Goal: Use online tool/utility

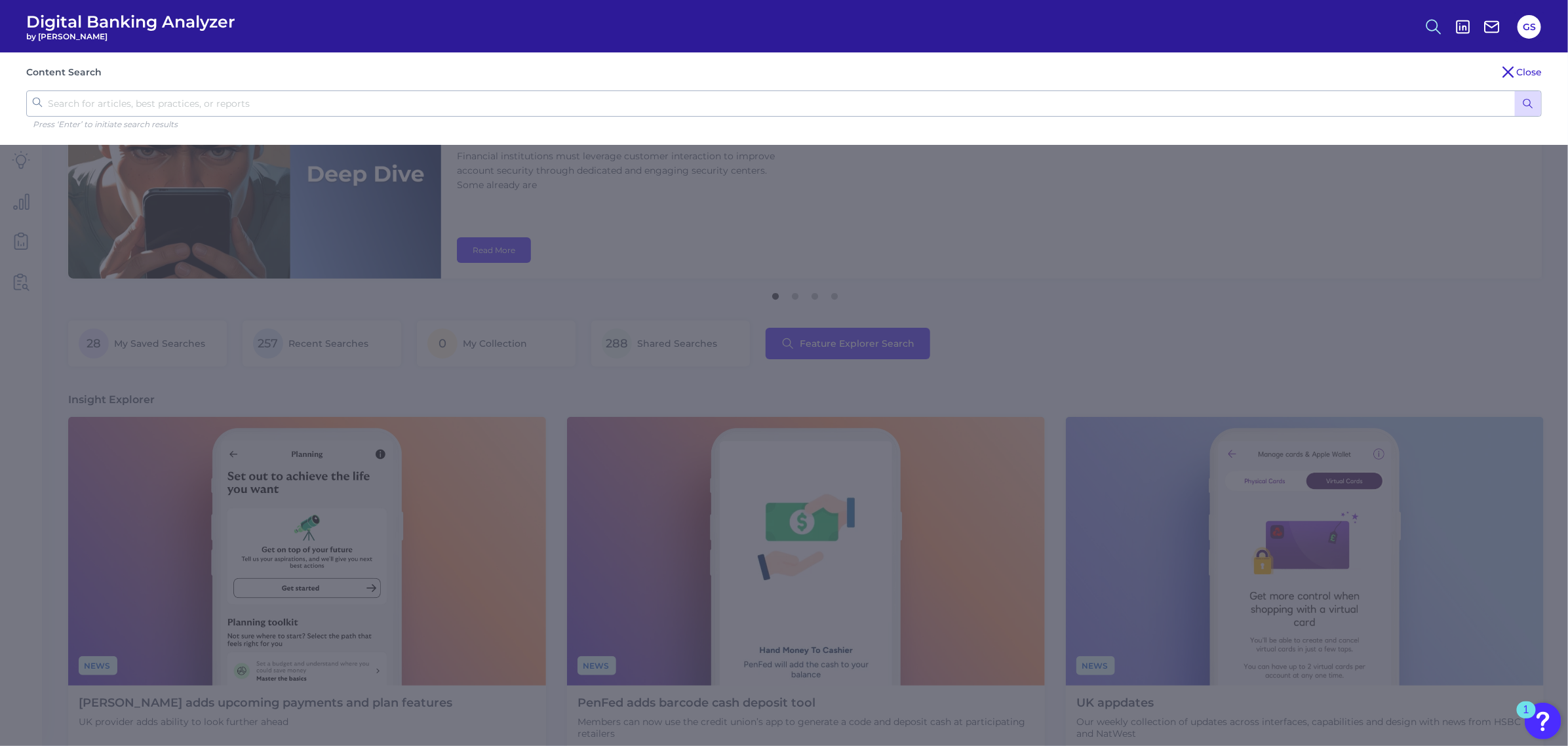
click at [1430, 23] on icon at bounding box center [1433, 27] width 19 height 19
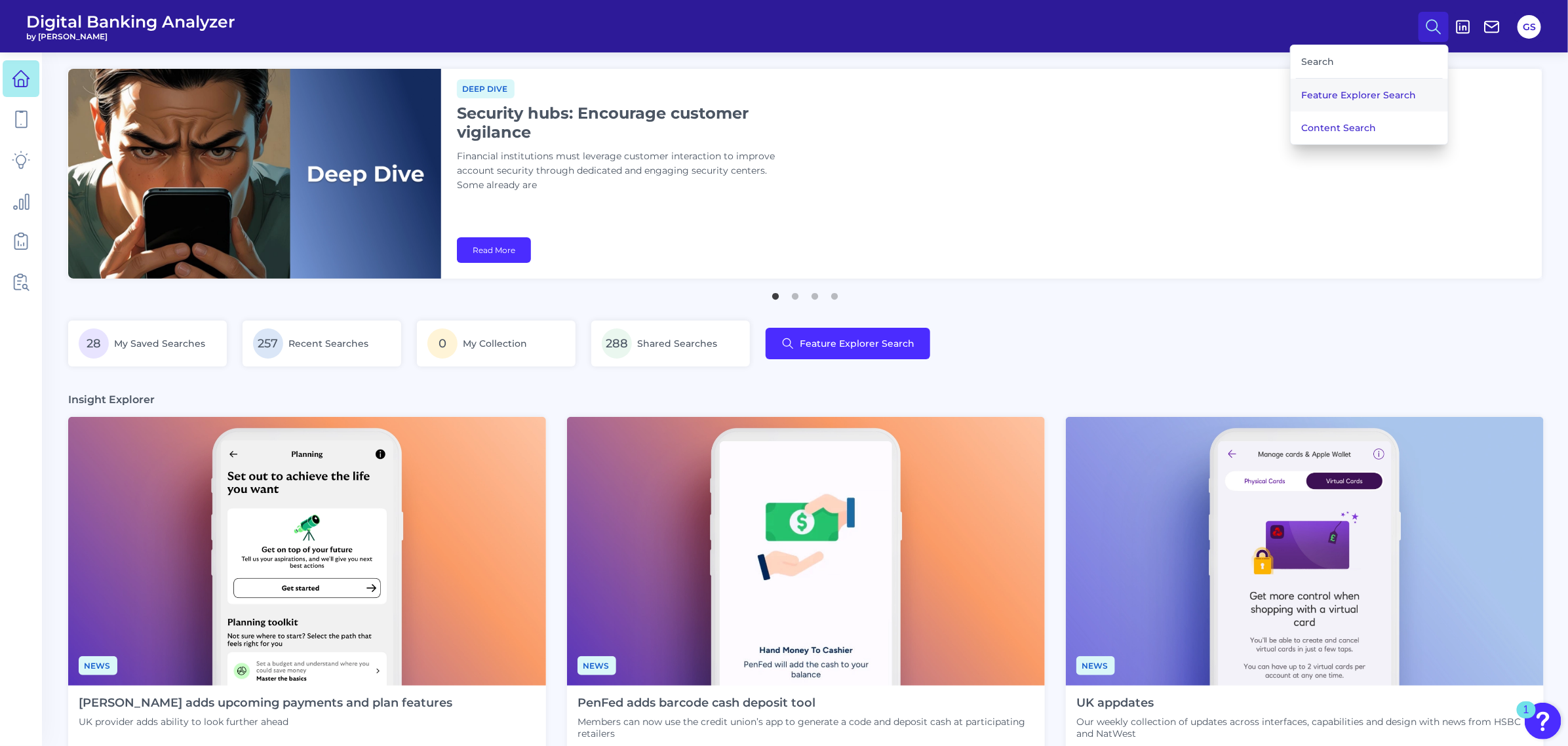
click at [1354, 100] on button "Feature Explorer Search" at bounding box center [1370, 95] width 158 height 32
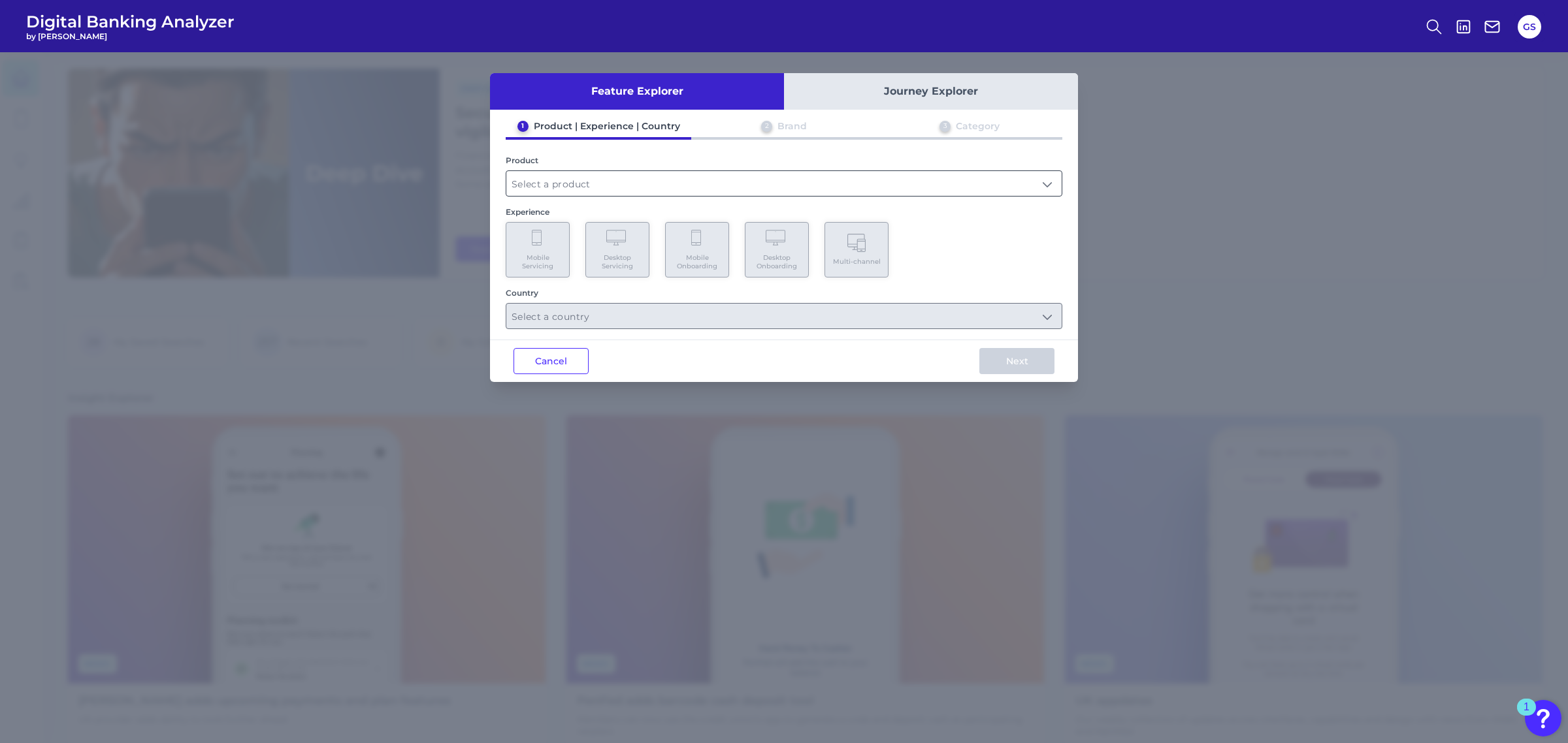
click at [628, 187] on input "text" at bounding box center [784, 183] width 555 height 25
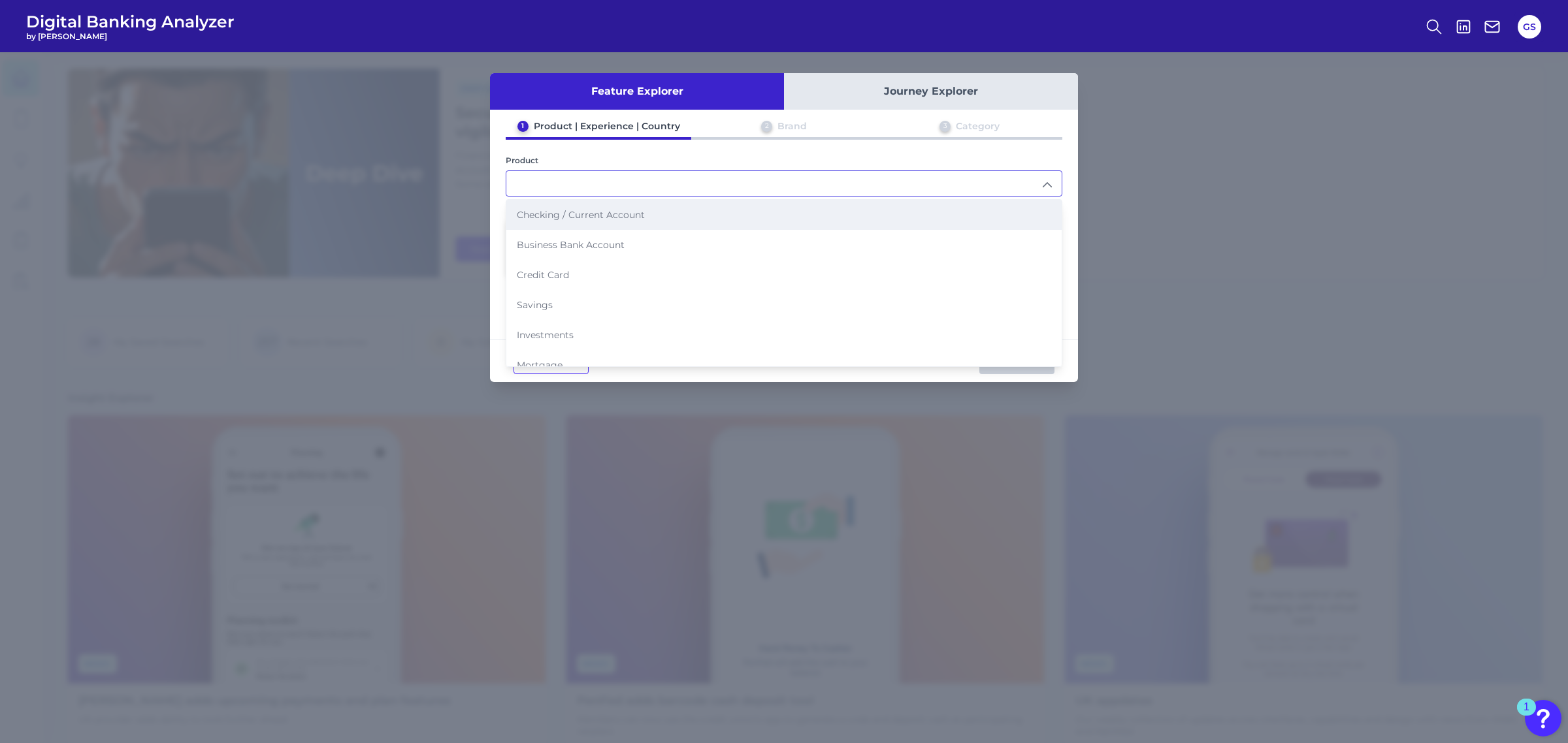
click at [623, 220] on li "Checking / Current Account" at bounding box center [784, 215] width 555 height 30
type input "Checking / Current Account"
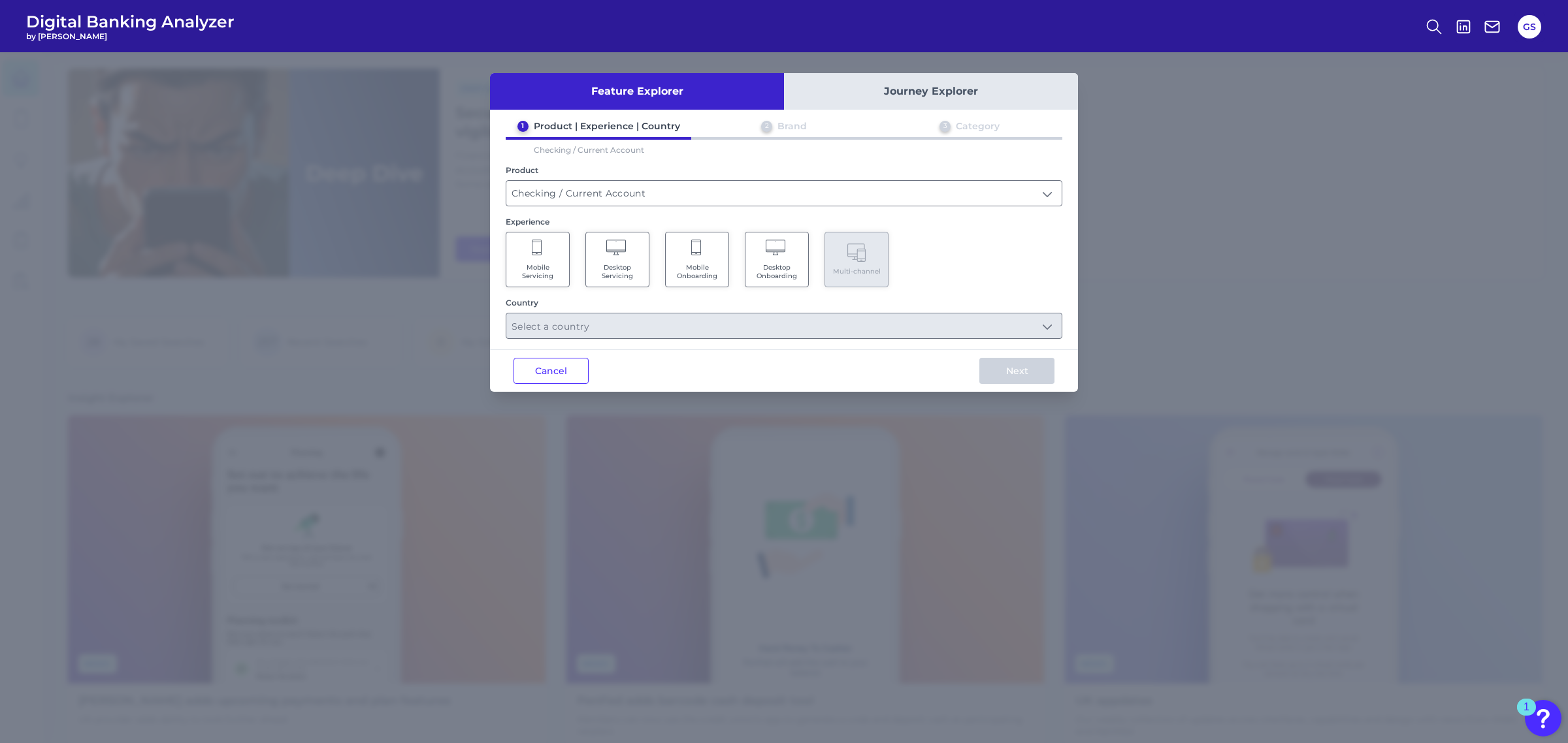
click at [699, 244] on icon at bounding box center [697, 249] width 12 height 19
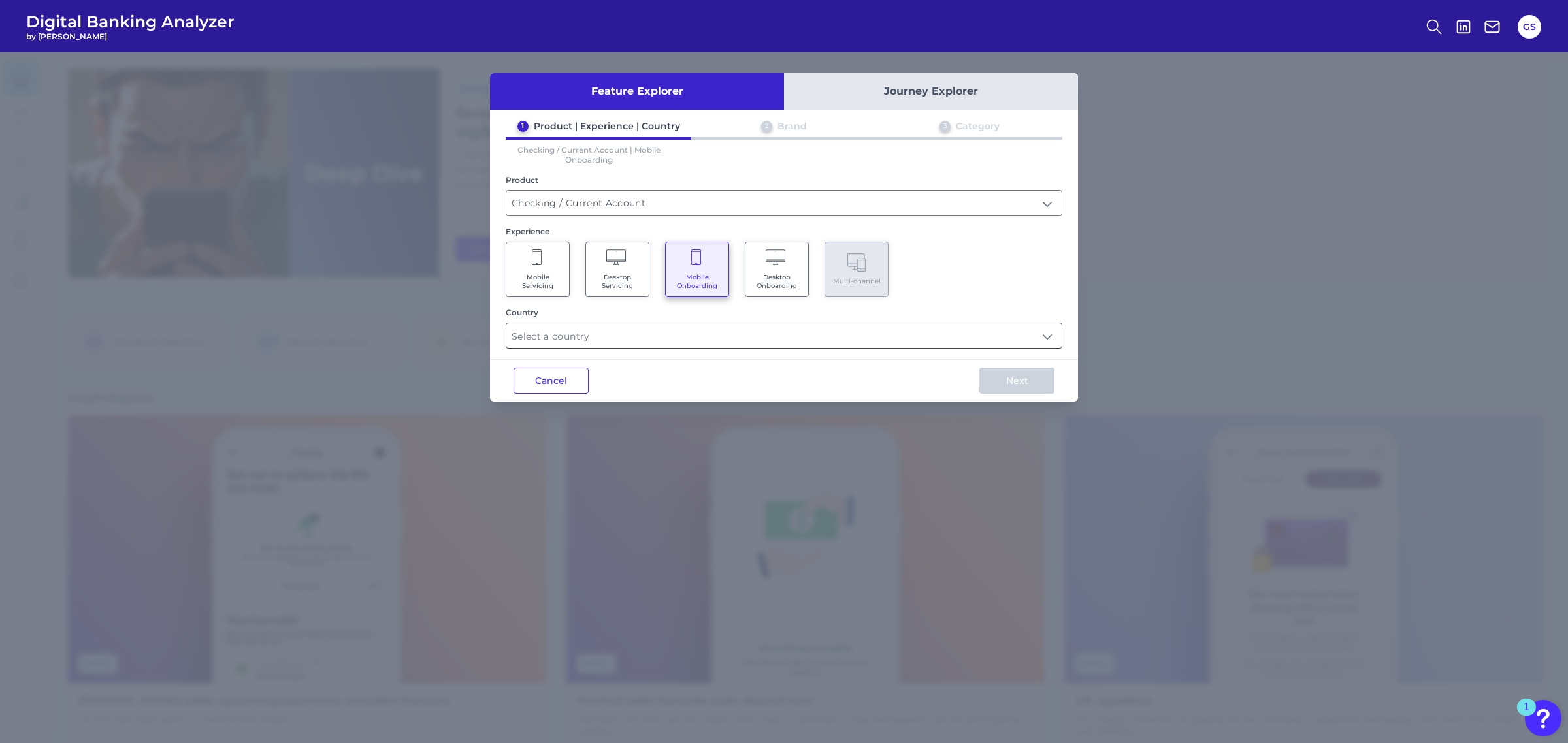
drag, startPoint x: 649, startPoint y: 324, endPoint x: 643, endPoint y: 332, distance: 10.0
click at [648, 327] on input "text" at bounding box center [784, 335] width 555 height 25
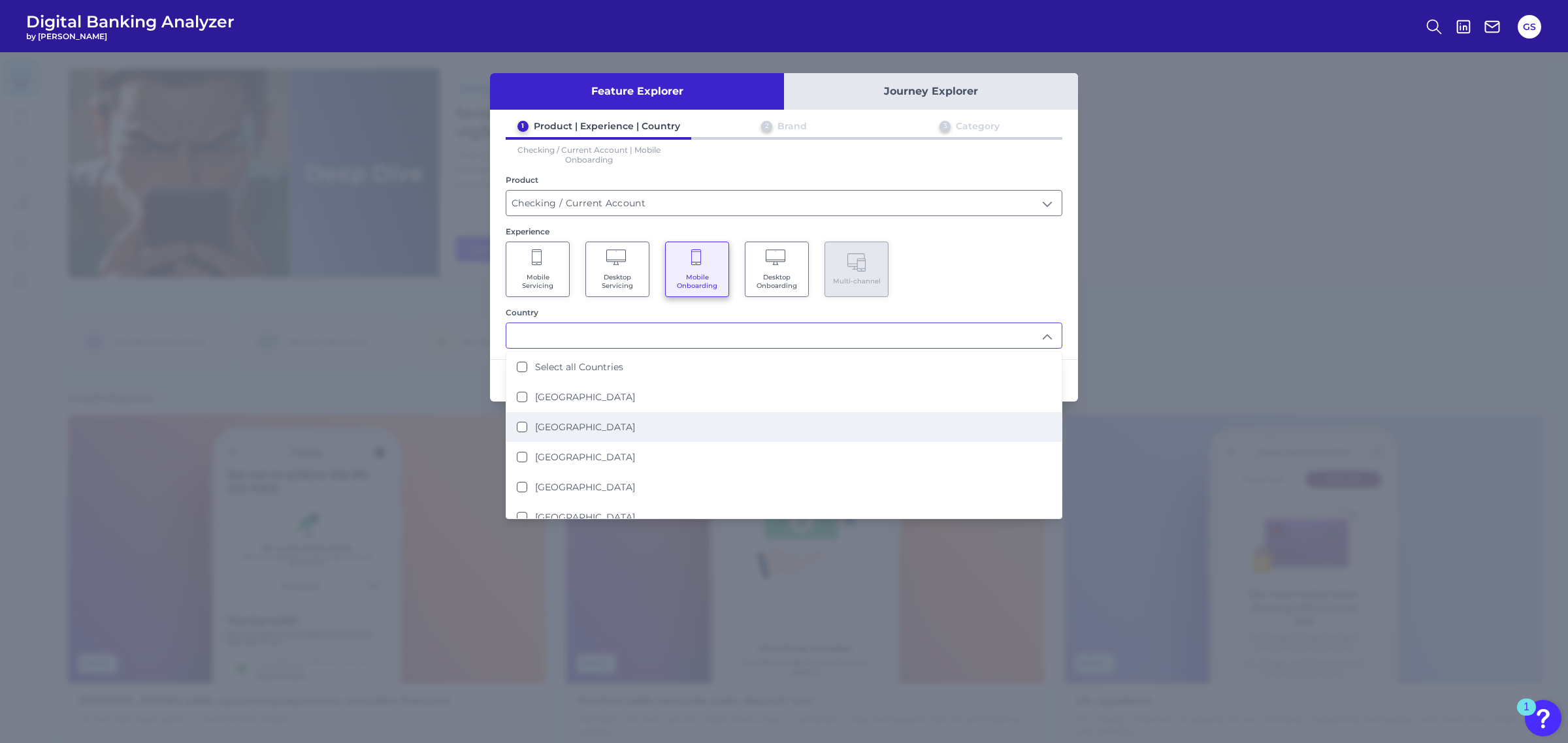
click at [602, 417] on li "[GEOGRAPHIC_DATA]" at bounding box center [784, 427] width 555 height 30
type input "[GEOGRAPHIC_DATA]"
click at [977, 281] on div "Mobile Servicing Desktop Servicing Mobile Onboarding Desktop Onboarding Multi-c…" at bounding box center [784, 269] width 557 height 56
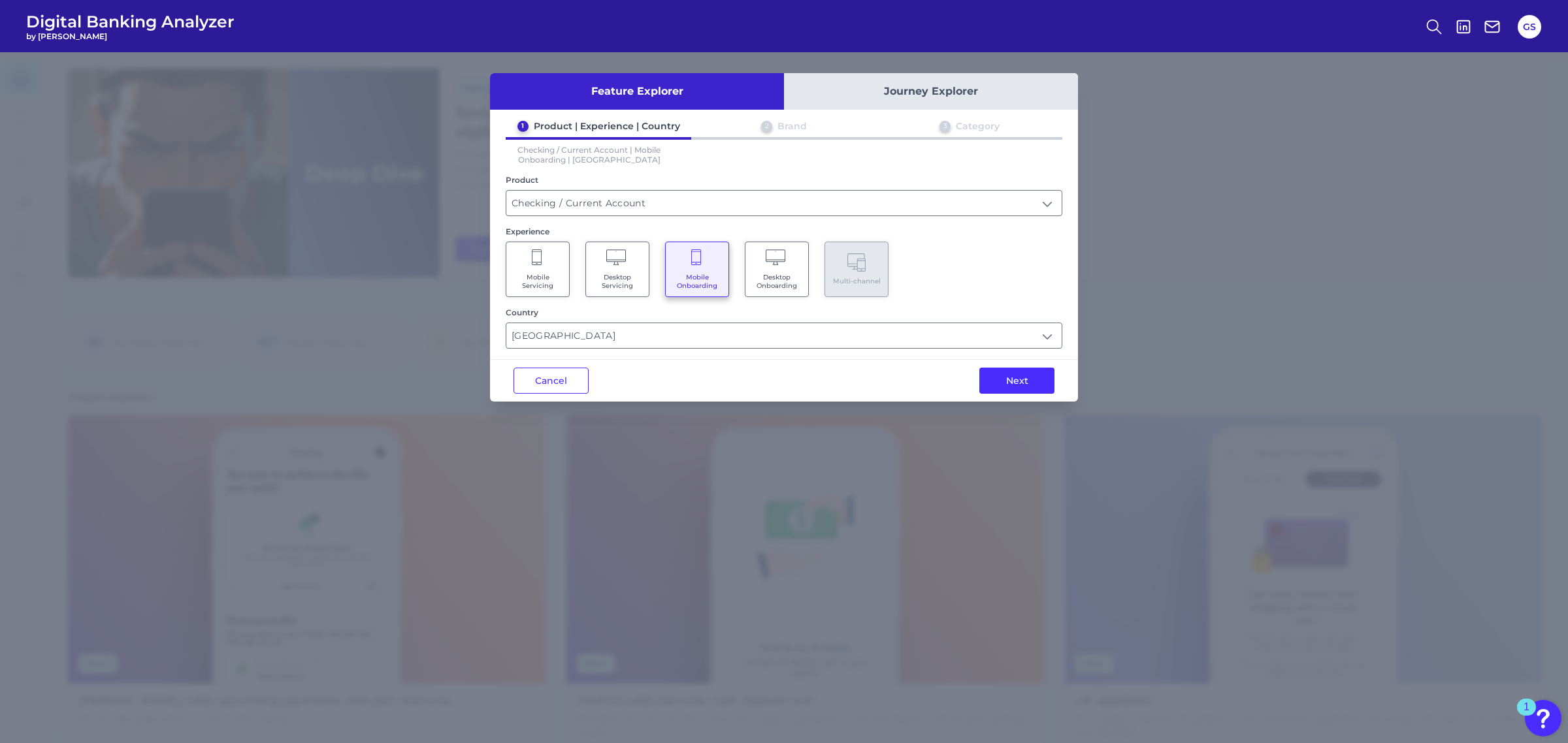
click at [1009, 393] on div "Next" at bounding box center [1017, 381] width 122 height 42
click at [1009, 376] on button "Next" at bounding box center [1017, 381] width 75 height 26
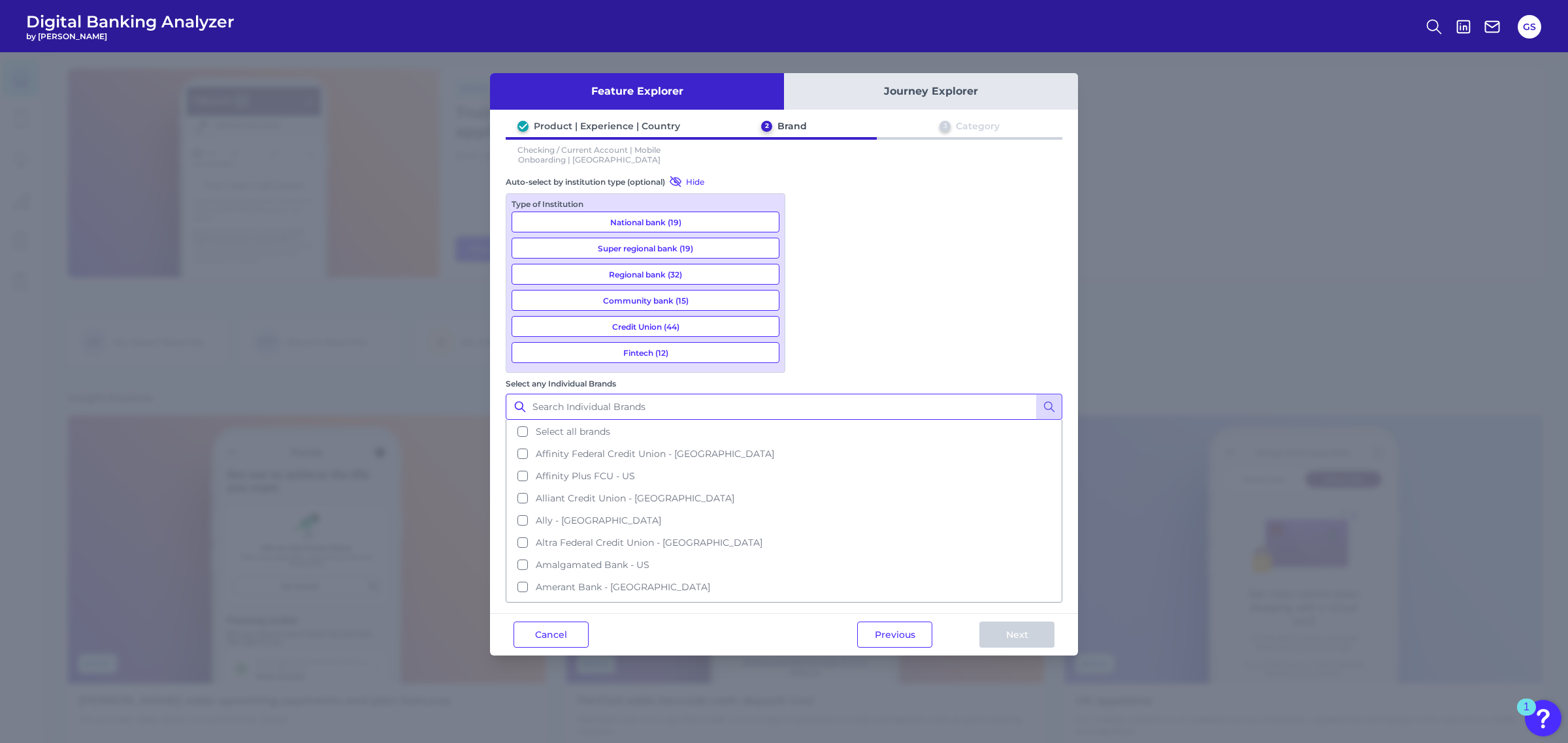
click at [962, 394] on input "Select any Individual Brands" at bounding box center [784, 407] width 557 height 26
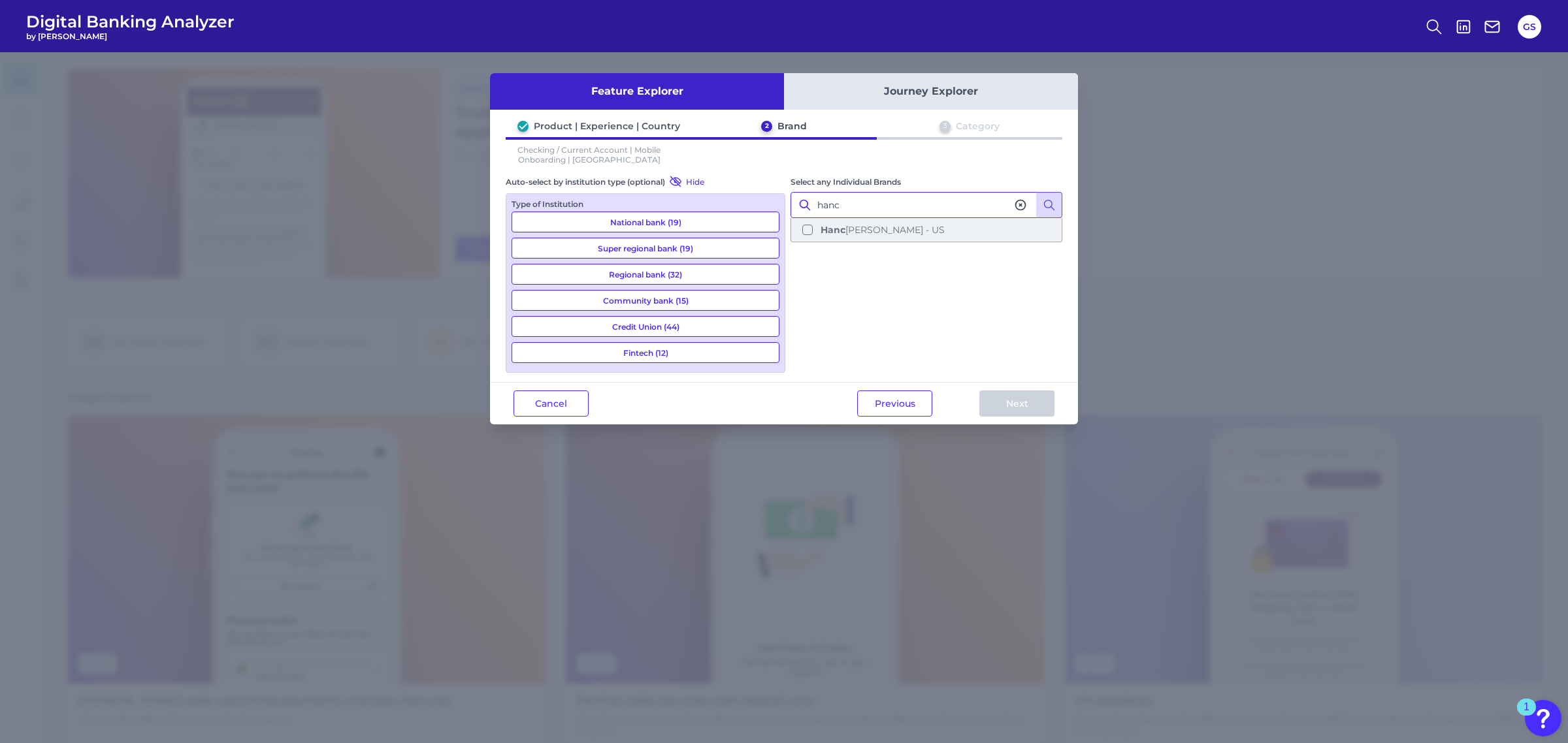
click at [915, 224] on span "Hanc [PERSON_NAME] - US" at bounding box center [883, 229] width 124 height 12
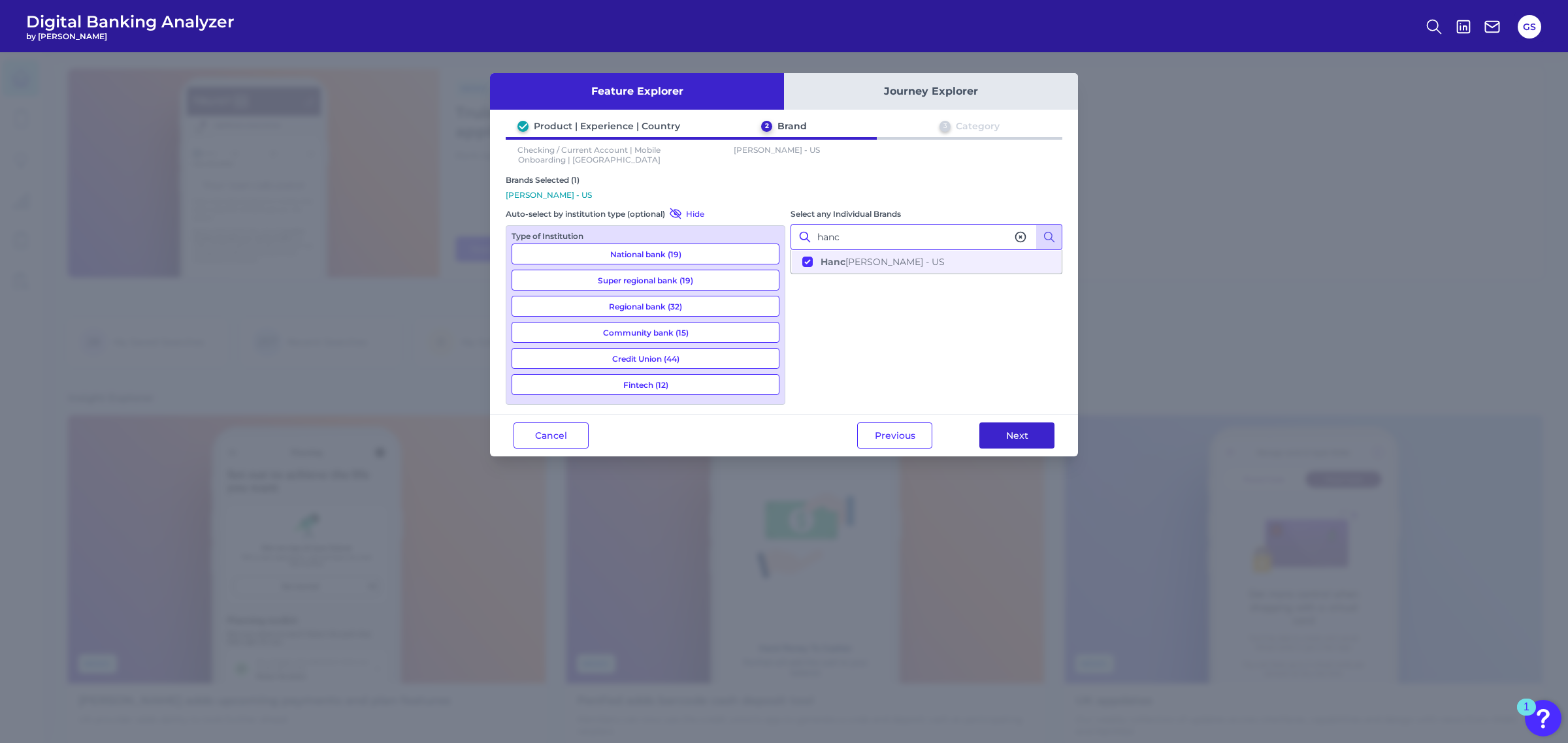
type input "hanc"
click at [1008, 435] on button "Next" at bounding box center [1017, 436] width 75 height 26
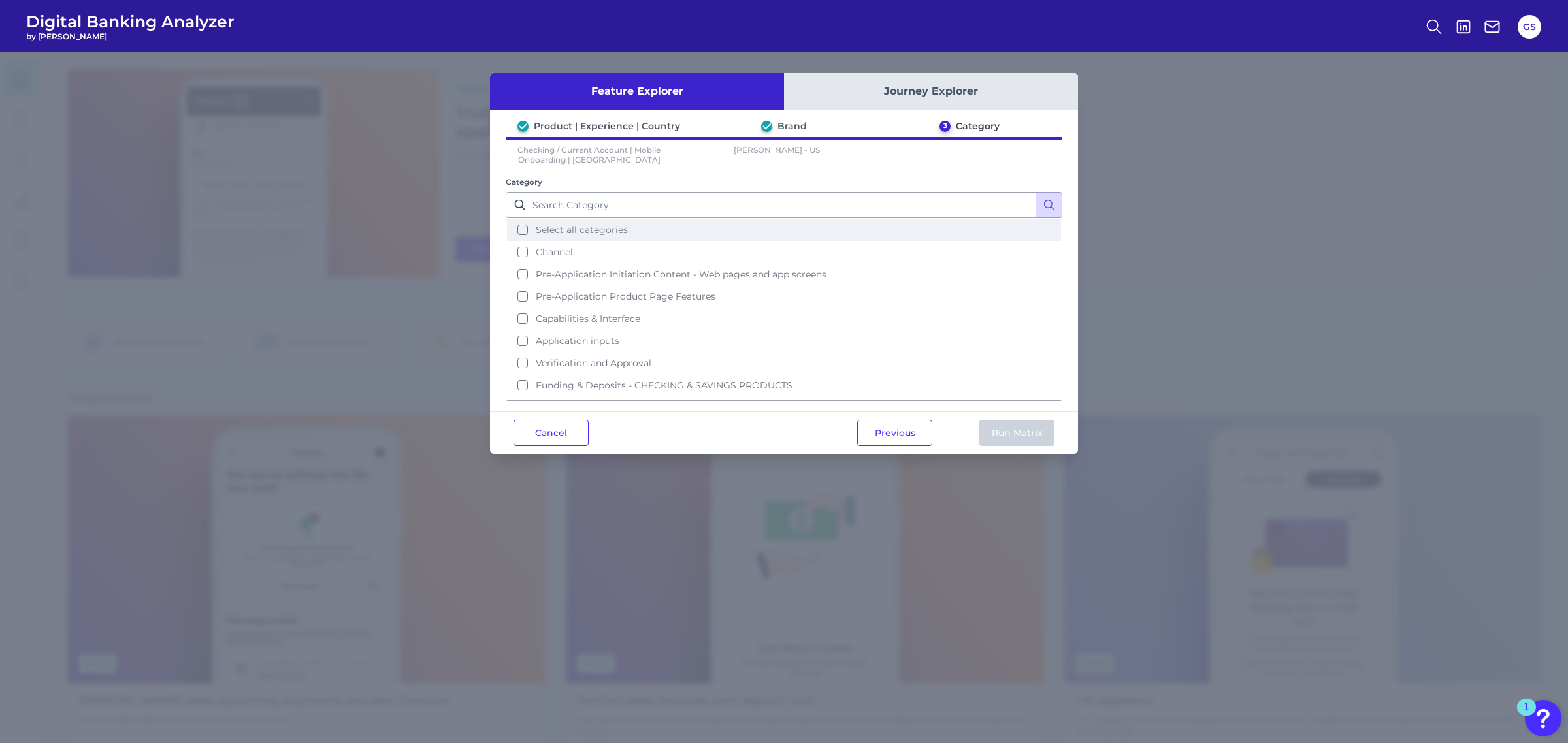
click at [654, 233] on button "Select all categories" at bounding box center [784, 230] width 554 height 22
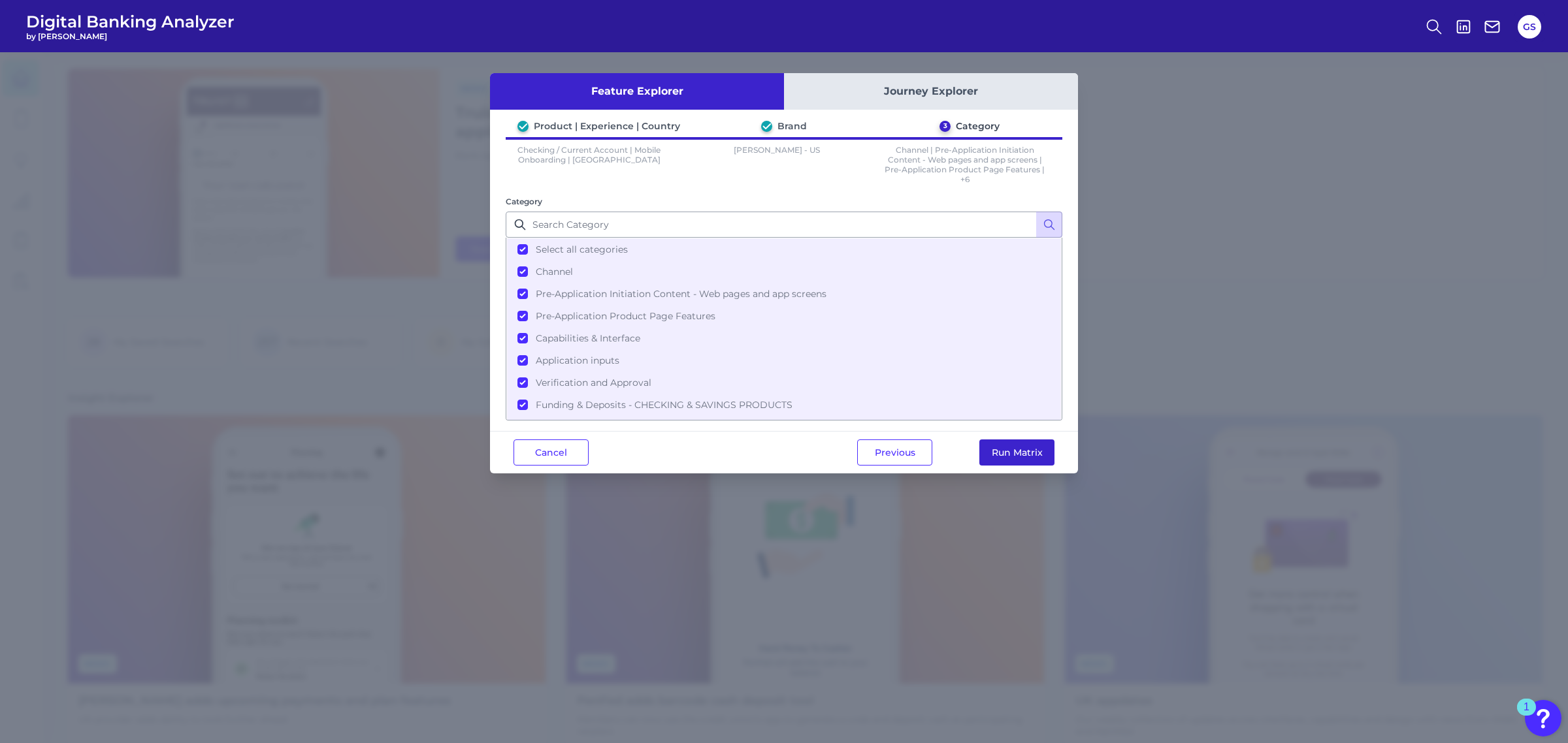
click at [1003, 450] on button "Run Matrix" at bounding box center [1017, 452] width 75 height 26
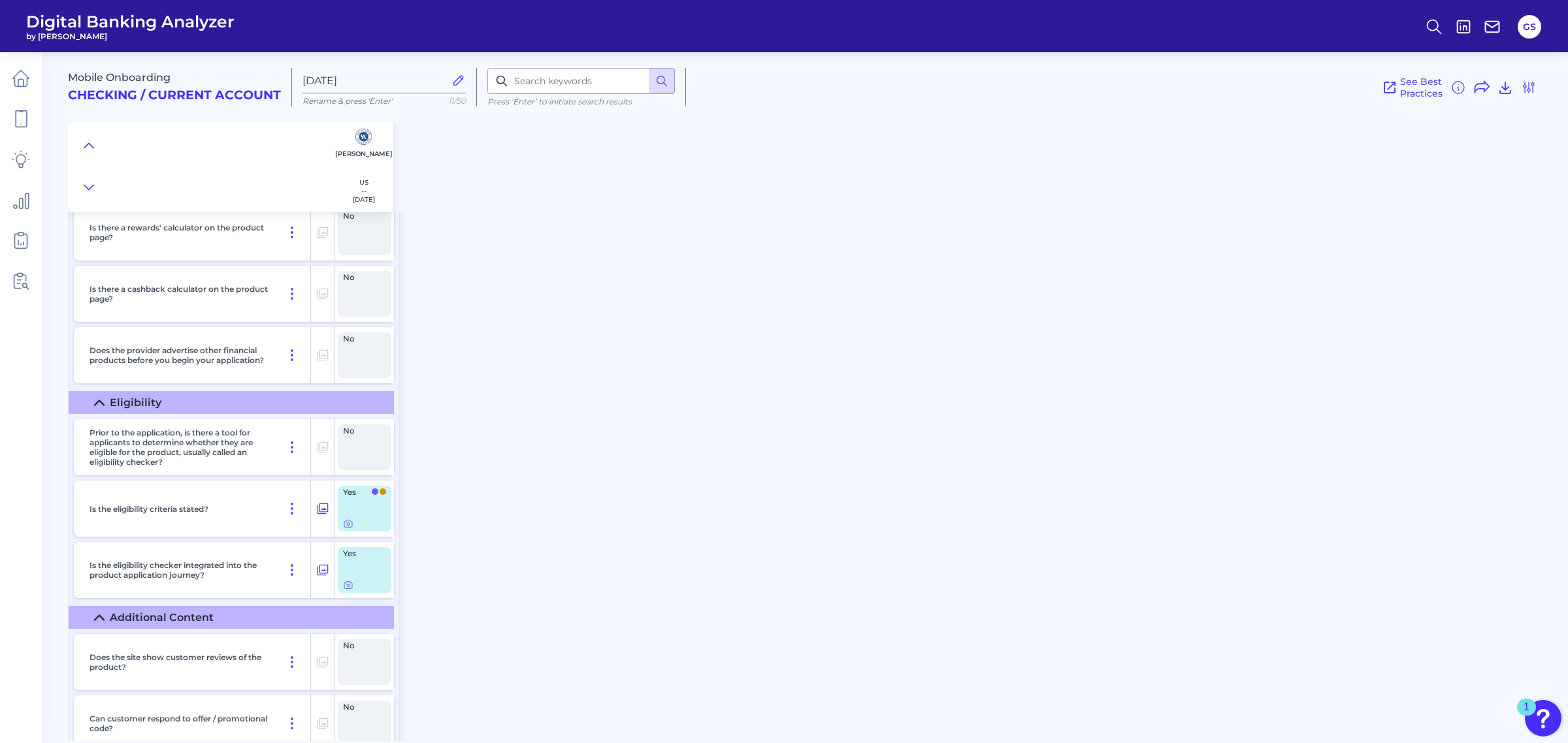
scroll to position [1102, 0]
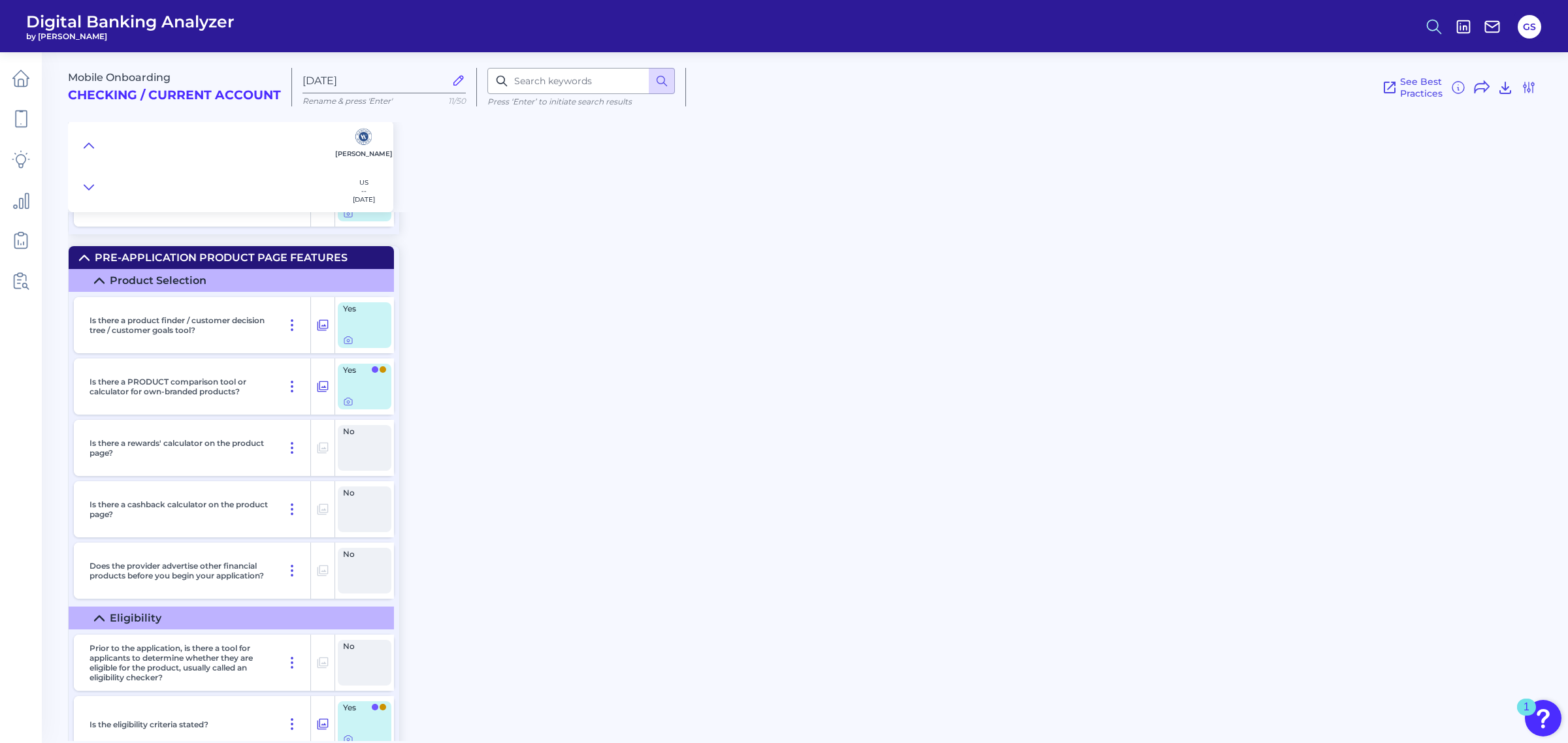
click at [1433, 28] on icon at bounding box center [1434, 27] width 19 height 19
click at [1366, 89] on button "Feature Explorer Search" at bounding box center [1370, 94] width 157 height 32
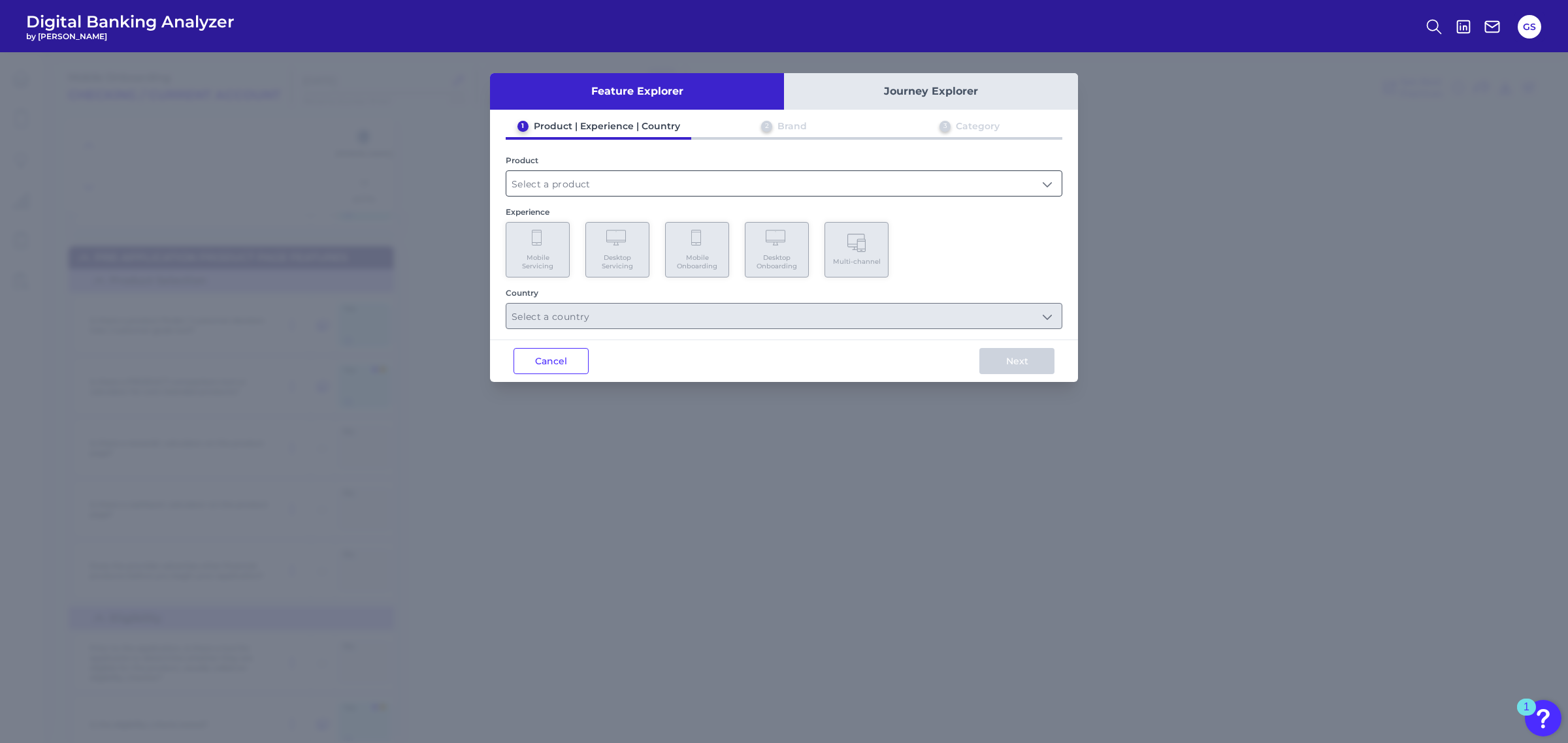
click at [599, 171] on input "text" at bounding box center [784, 183] width 555 height 25
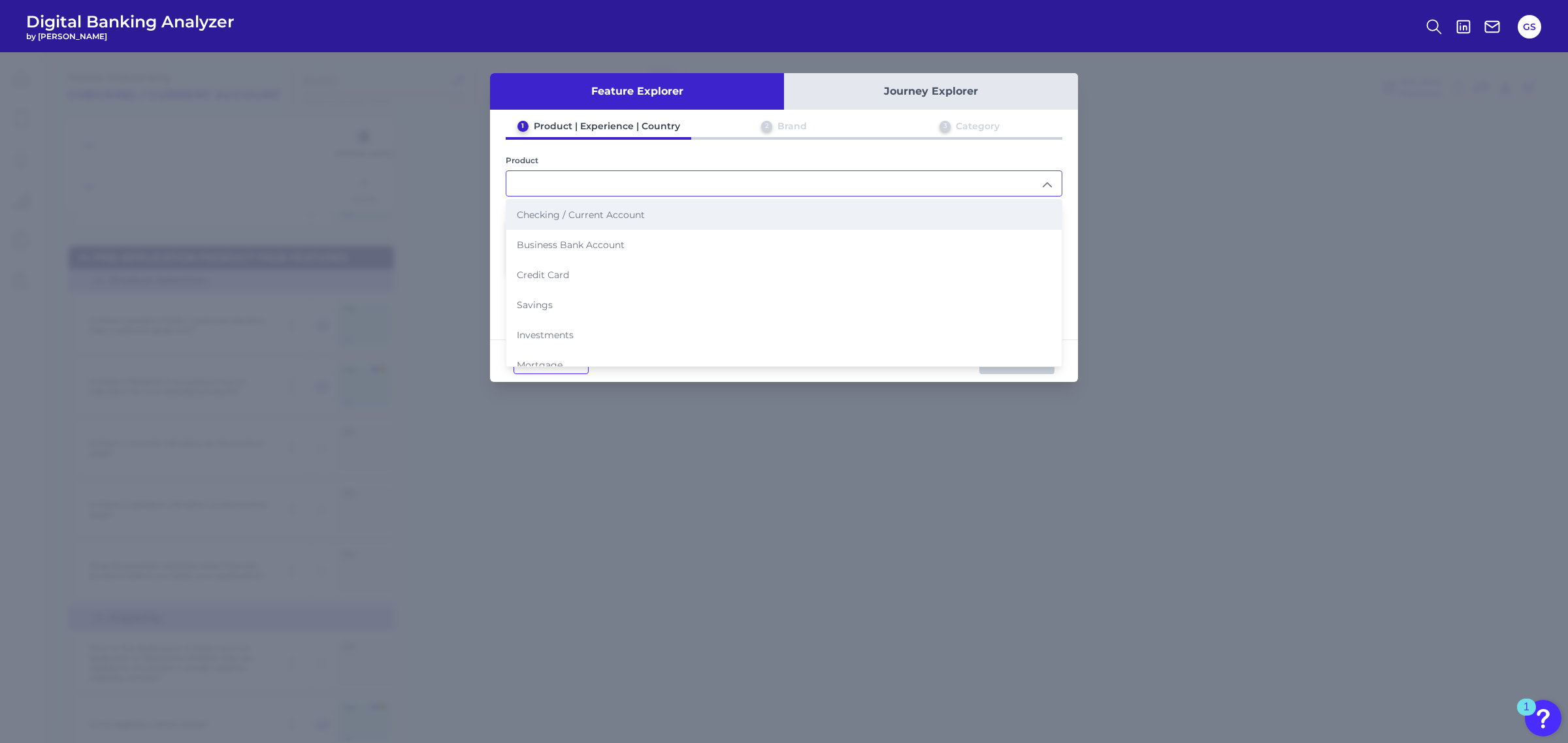
click at [581, 222] on li "Checking / Current Account" at bounding box center [784, 215] width 555 height 30
type input "Checking / Current Account"
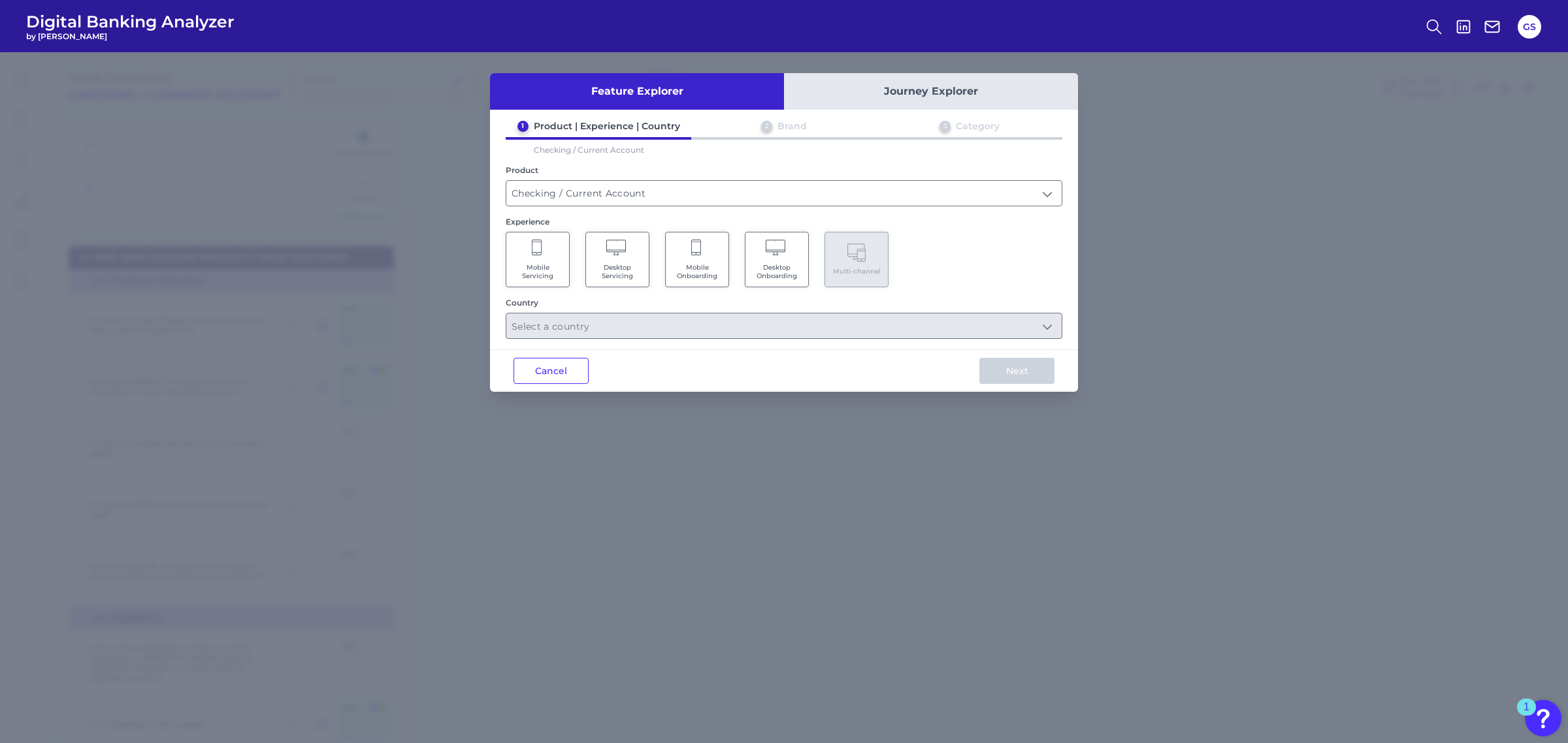
drag, startPoint x: 564, startPoint y: 249, endPoint x: 587, endPoint y: 264, distance: 27.5
click at [564, 250] on Servicing "Mobile Servicing" at bounding box center [537, 260] width 64 height 56
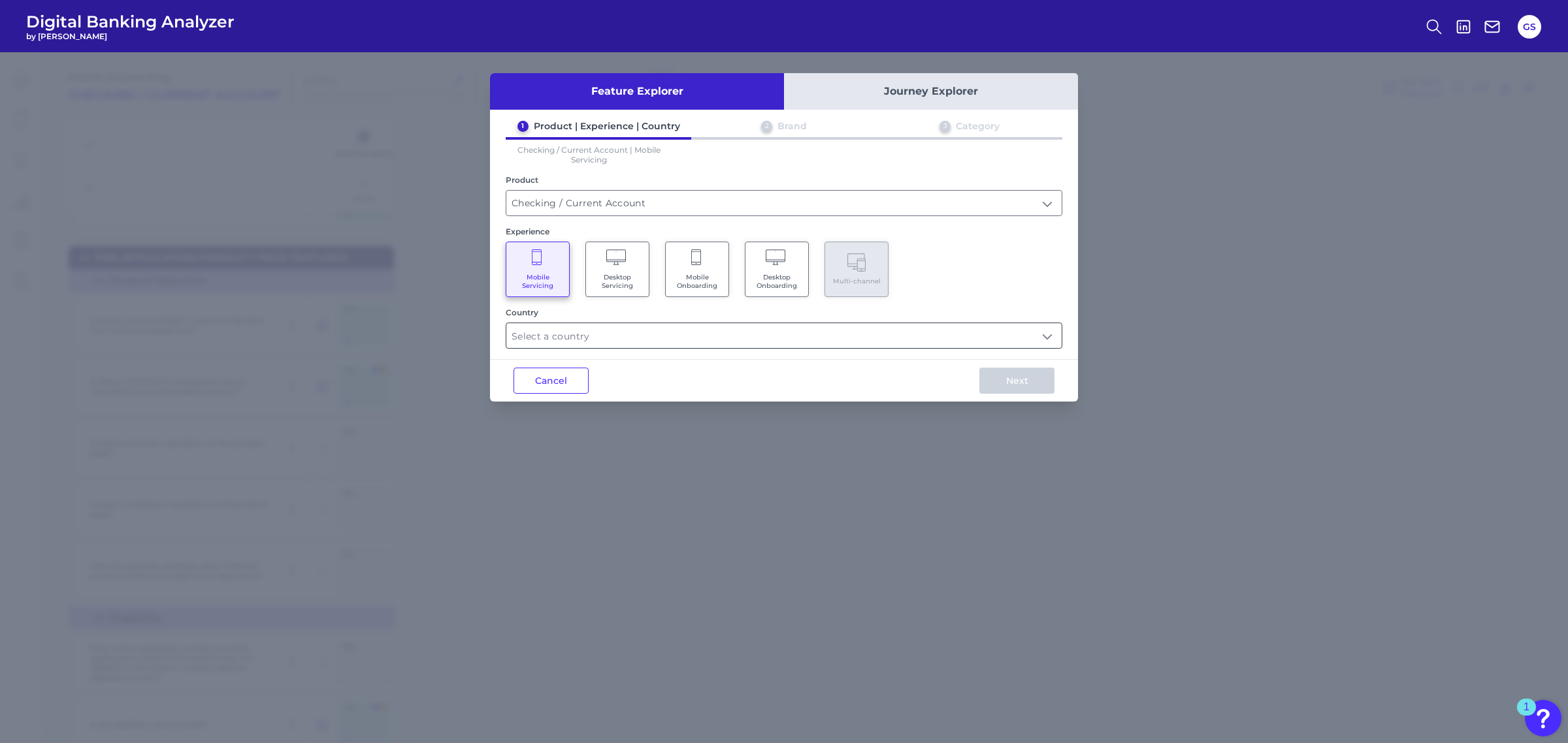
drag, startPoint x: 658, startPoint y: 331, endPoint x: 665, endPoint y: 334, distance: 7.6
click at [660, 332] on input "text" at bounding box center [784, 335] width 555 height 25
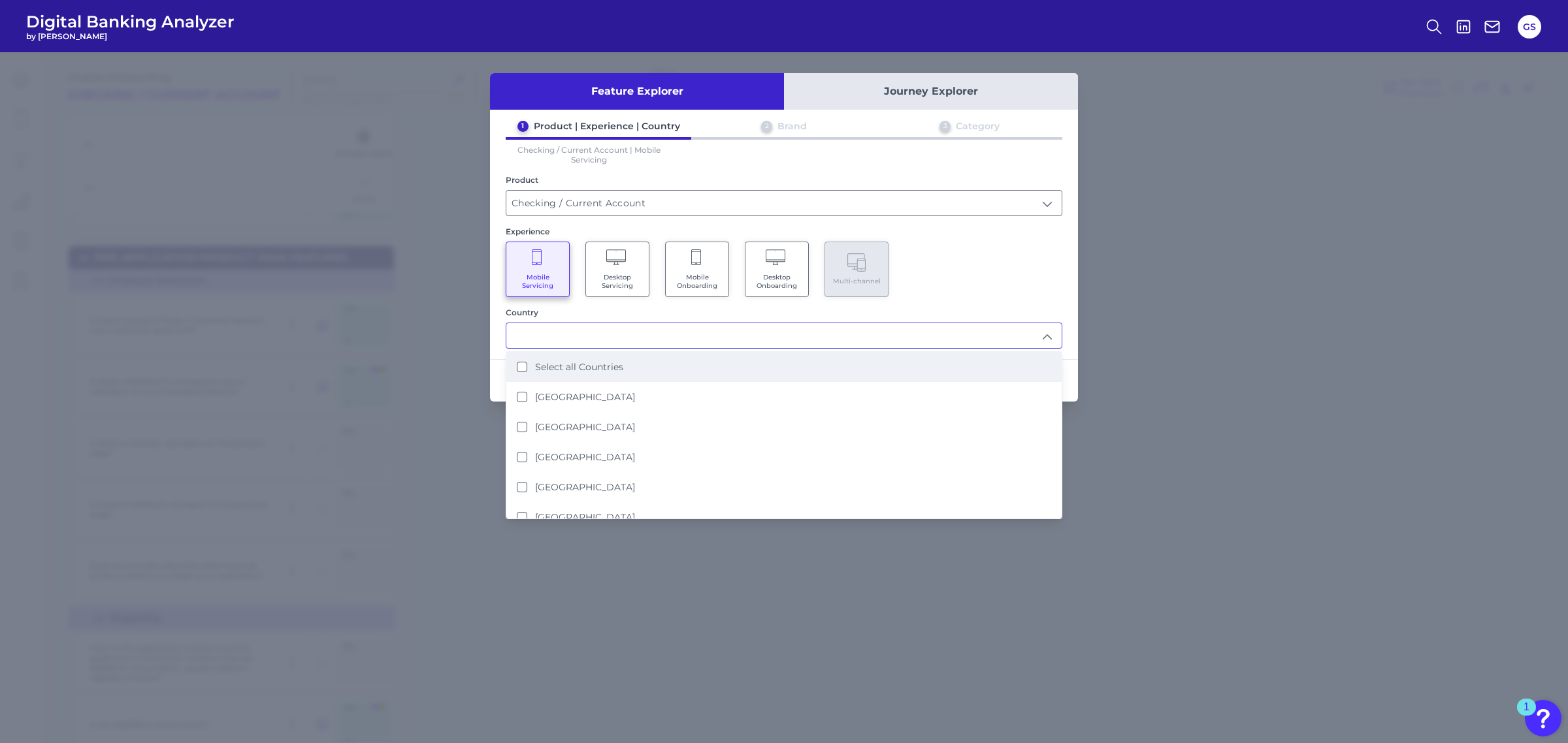
drag, startPoint x: 659, startPoint y: 416, endPoint x: 765, endPoint y: 349, distance: 125.4
click at [663, 416] on li "[GEOGRAPHIC_DATA]" at bounding box center [784, 427] width 555 height 30
type input "[GEOGRAPHIC_DATA]"
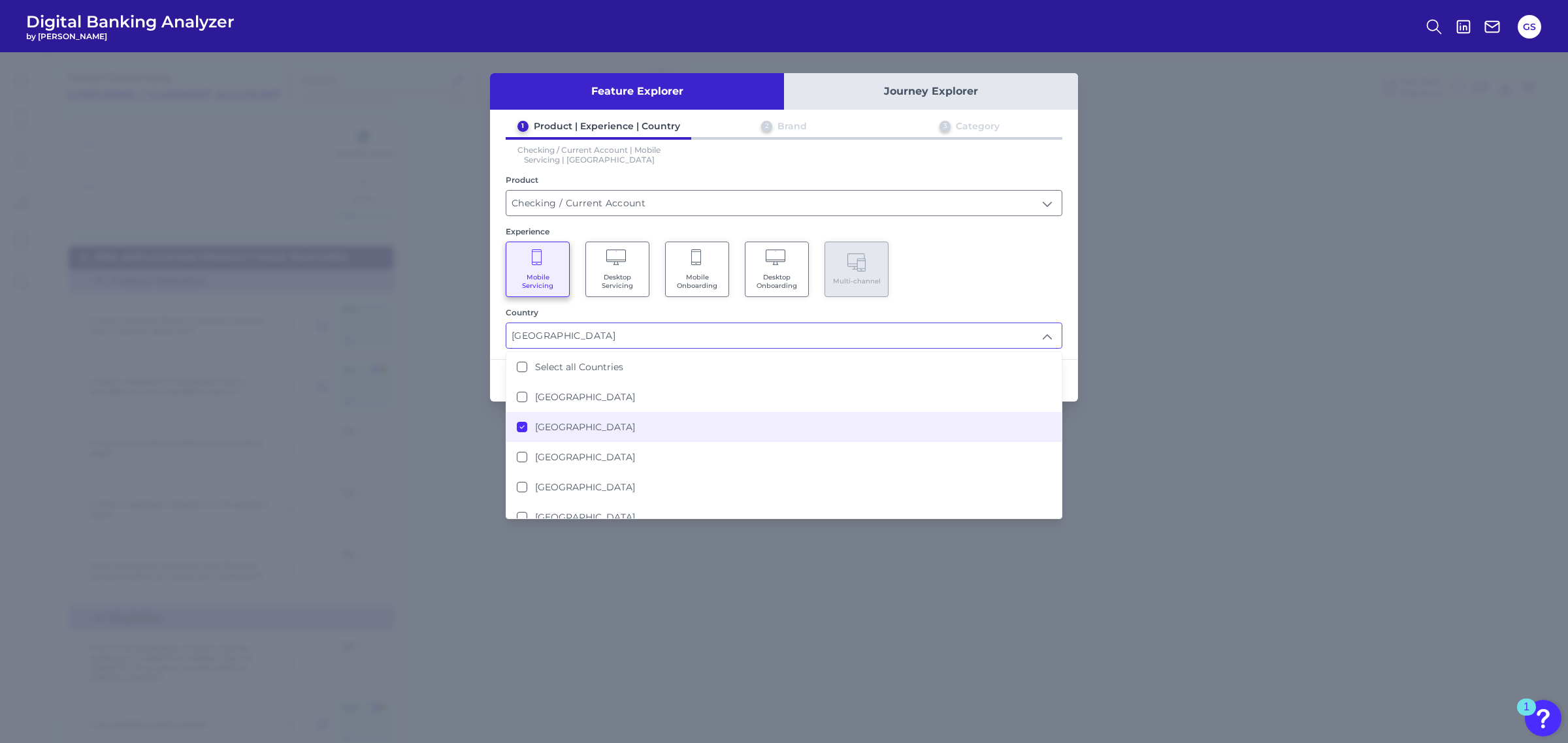
click at [917, 265] on div "Mobile Servicing Desktop Servicing Mobile Onboarding Desktop Onboarding Multi-c…" at bounding box center [784, 269] width 557 height 56
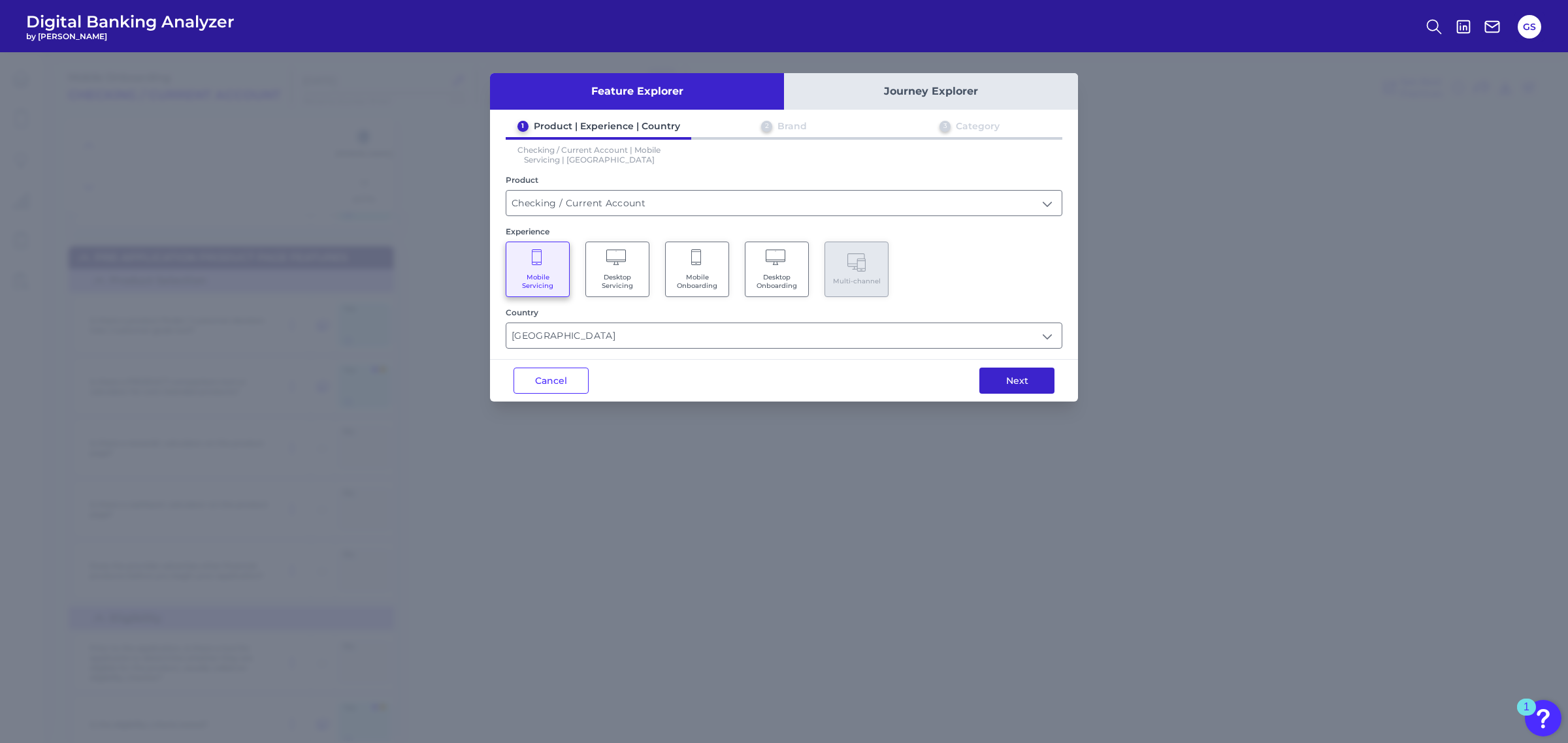
click at [1004, 370] on button "Next" at bounding box center [1017, 381] width 75 height 26
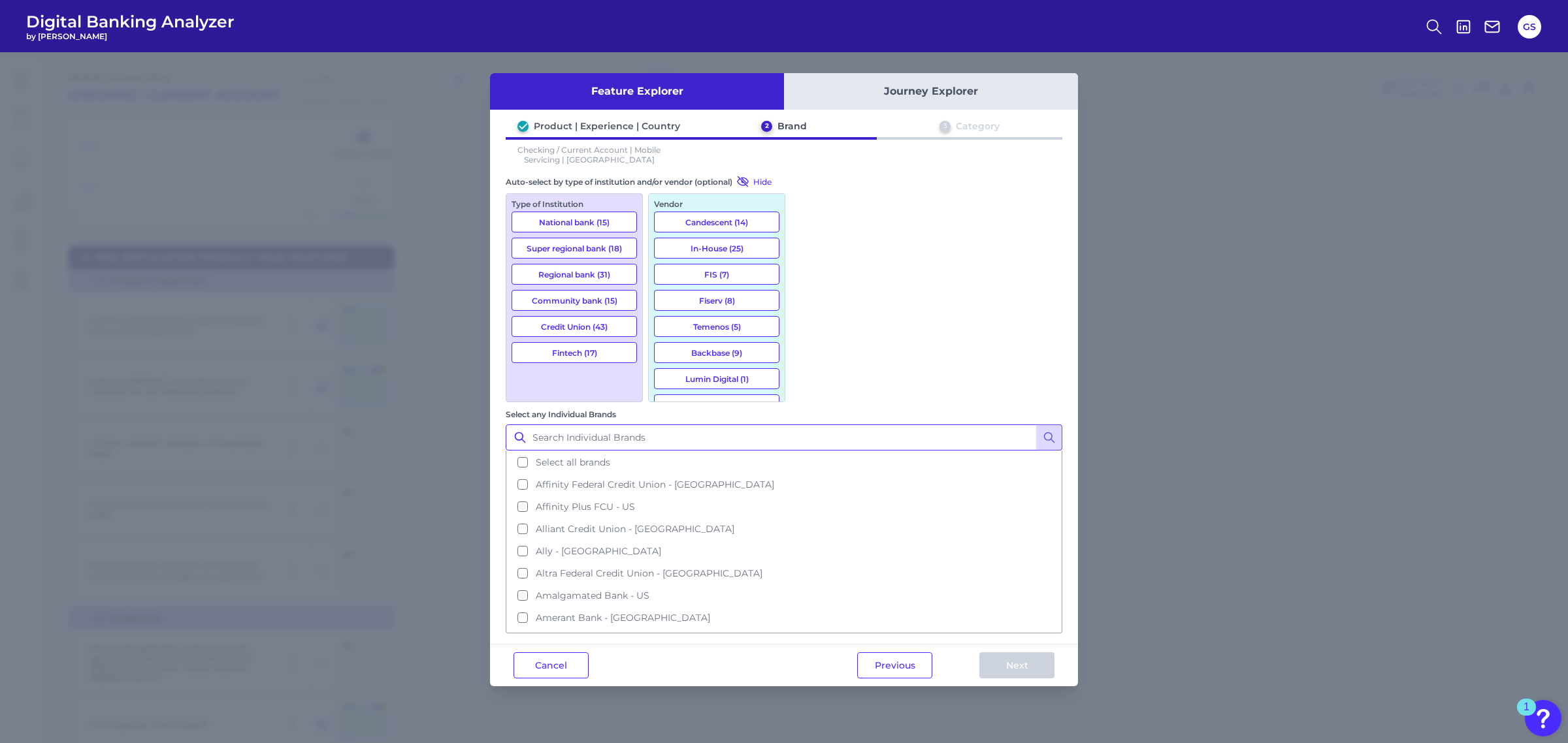
click at [887, 425] on input "Select any Individual Brands" at bounding box center [784, 438] width 557 height 26
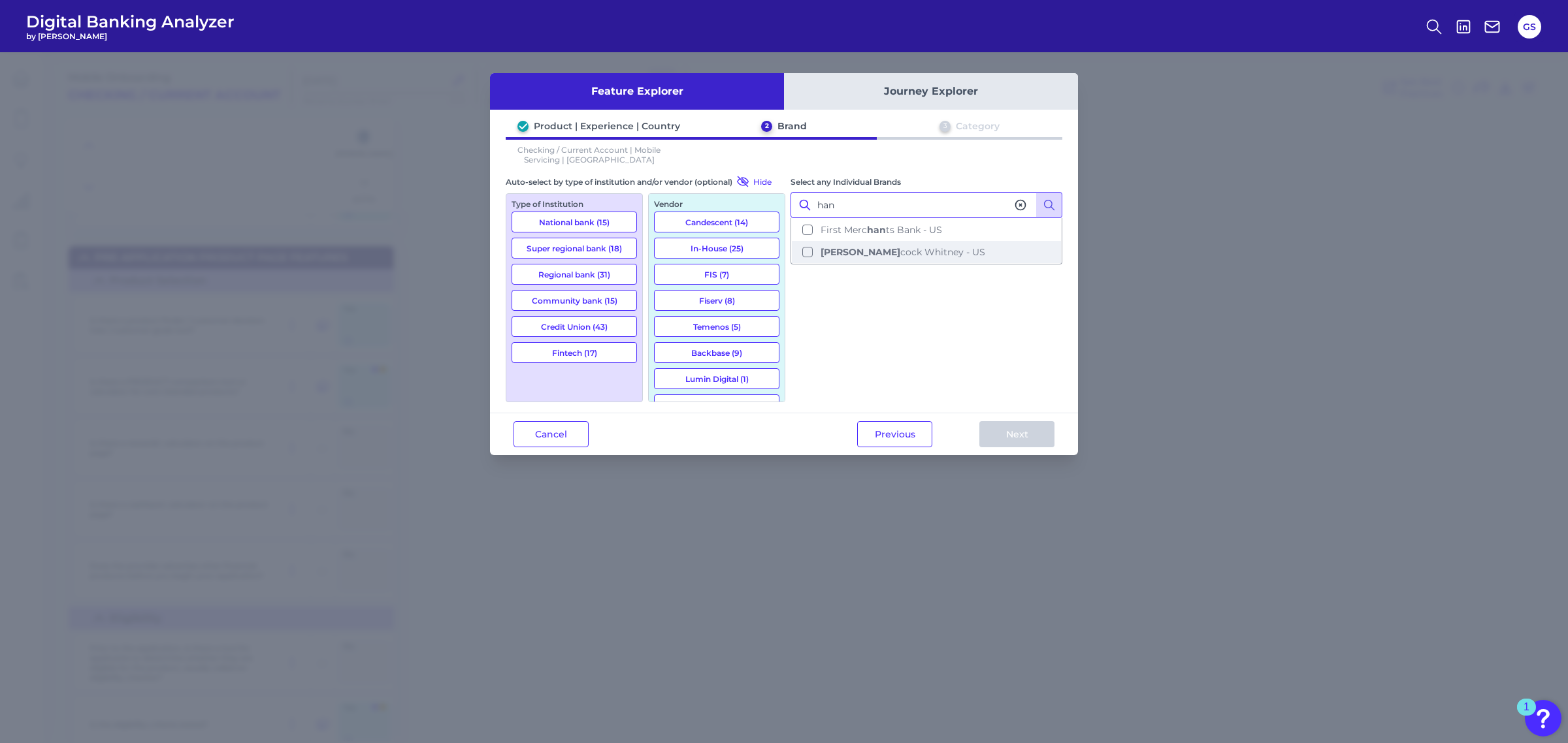
click at [869, 249] on span "[PERSON_NAME] - US" at bounding box center [902, 252] width 165 height 12
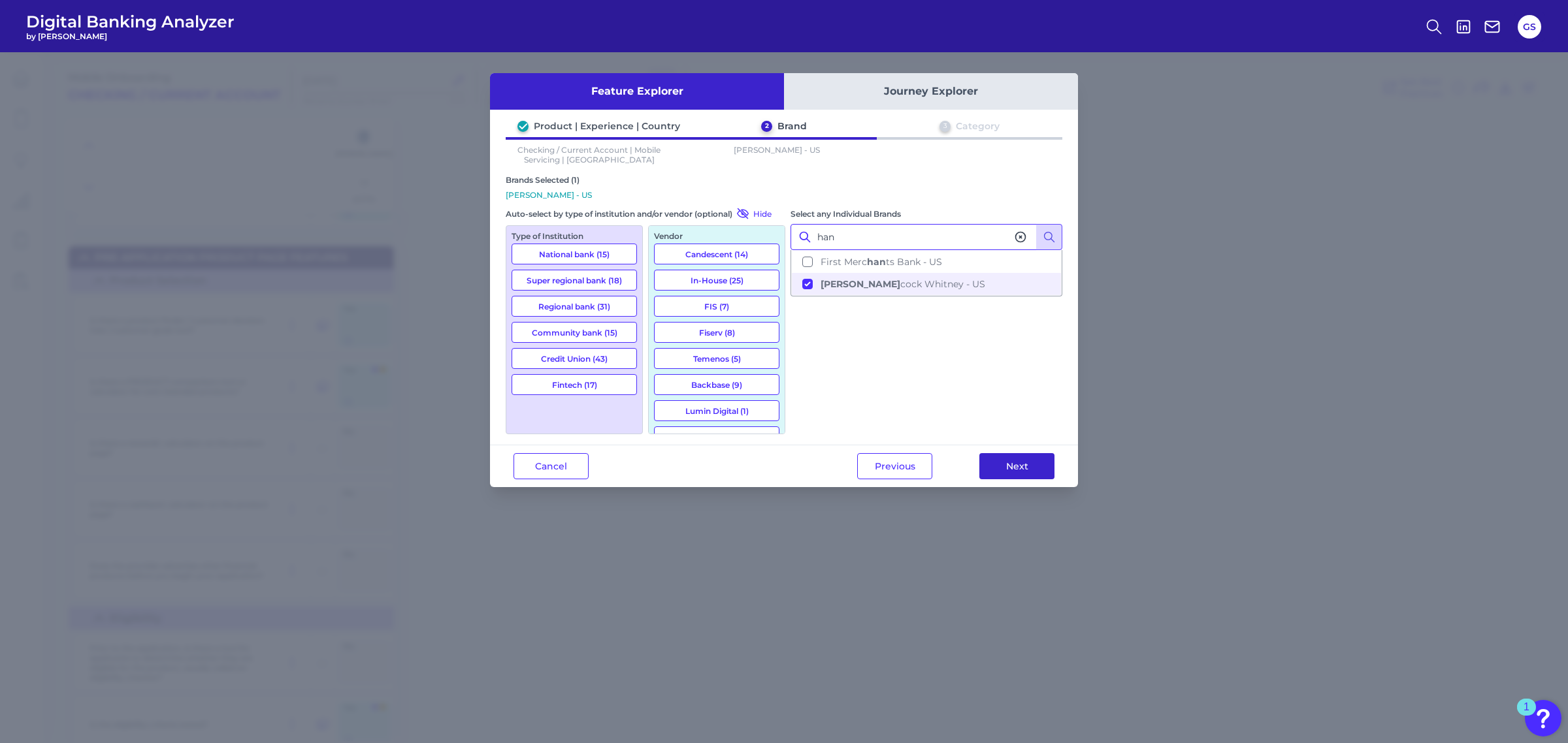
type input "han"
click at [1013, 471] on button "Next" at bounding box center [1017, 466] width 75 height 26
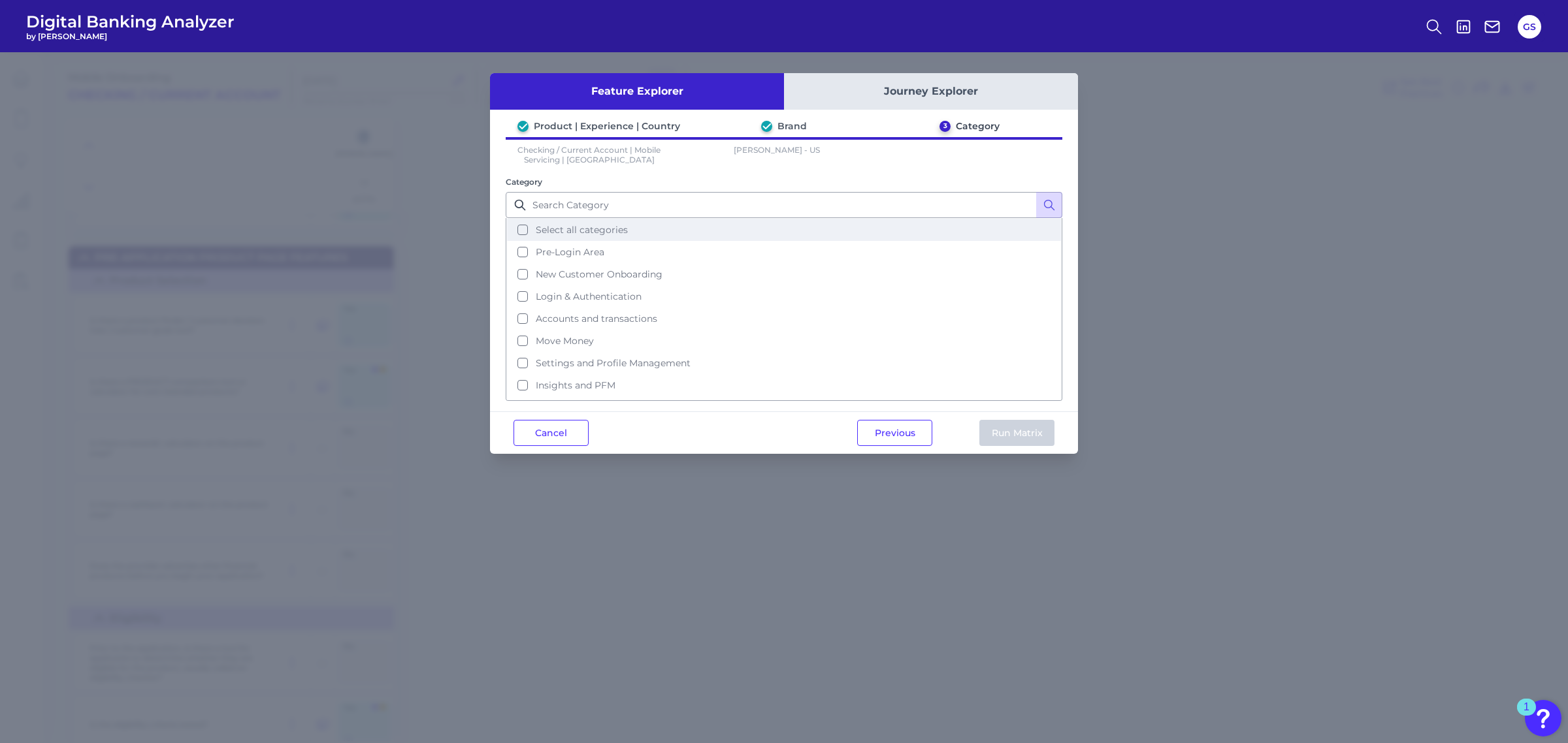
click at [588, 237] on button "Select all categories" at bounding box center [784, 230] width 554 height 22
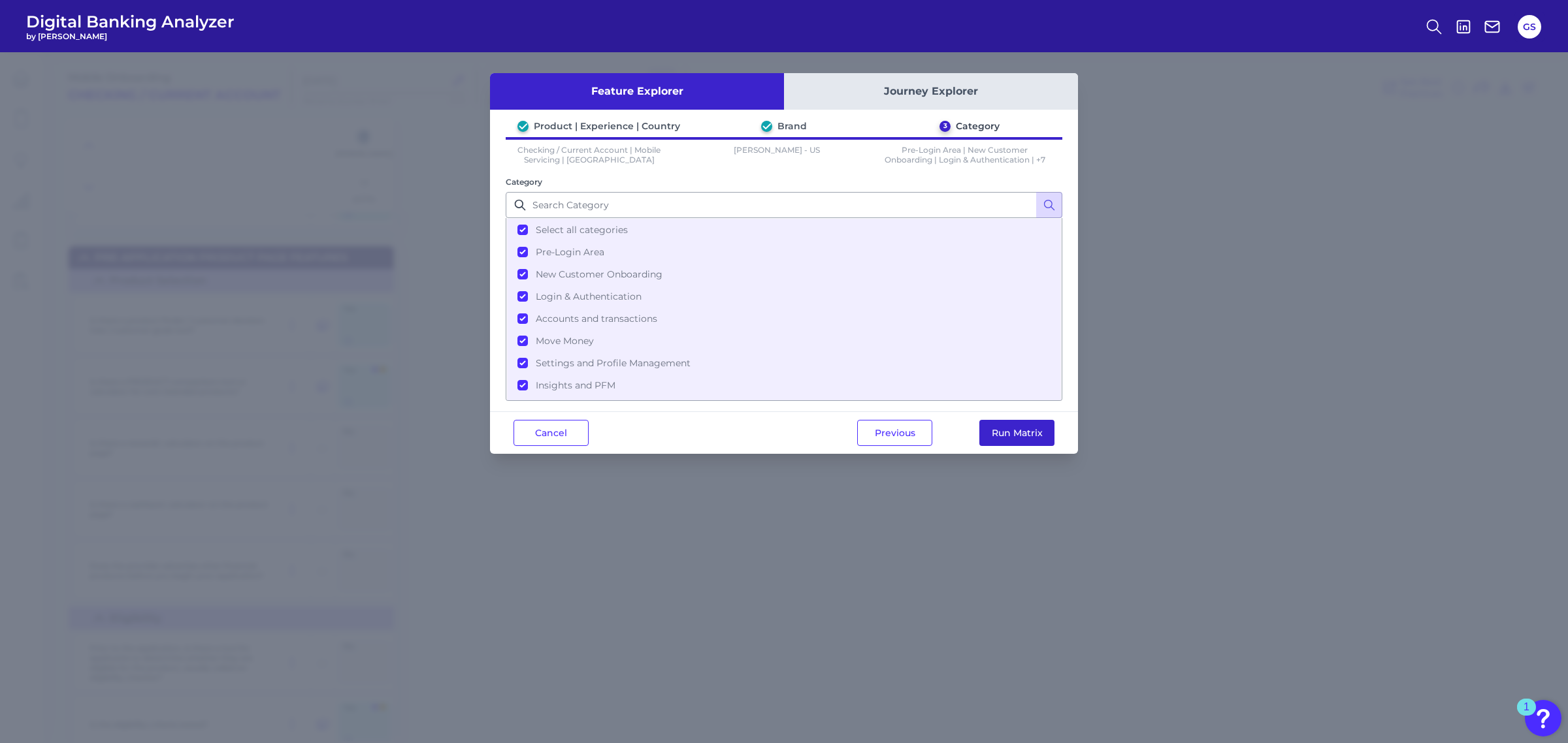
click at [1024, 443] on button "Run Matrix" at bounding box center [1017, 433] width 75 height 26
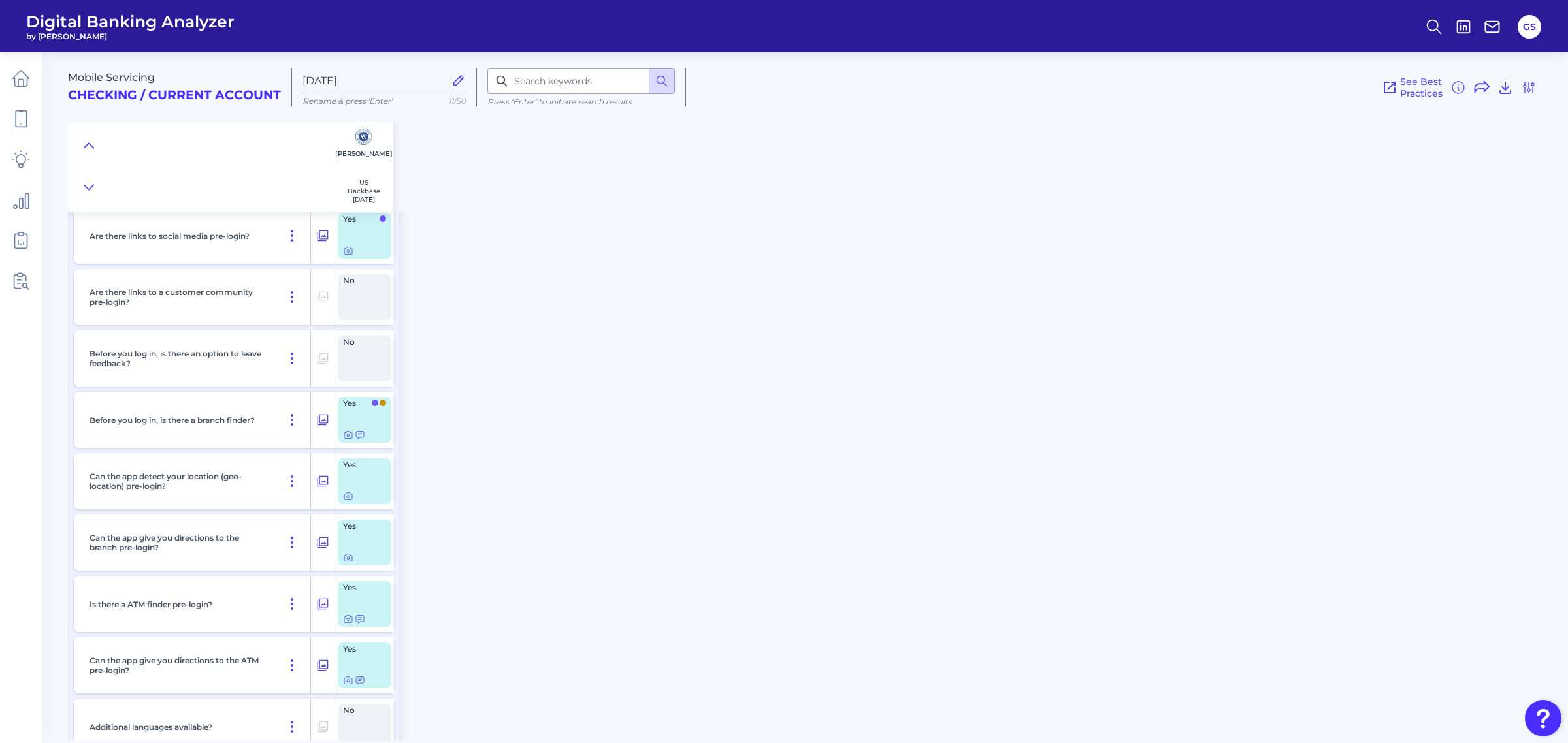
radio input "true"
radio input "false"
checkbox input "false"
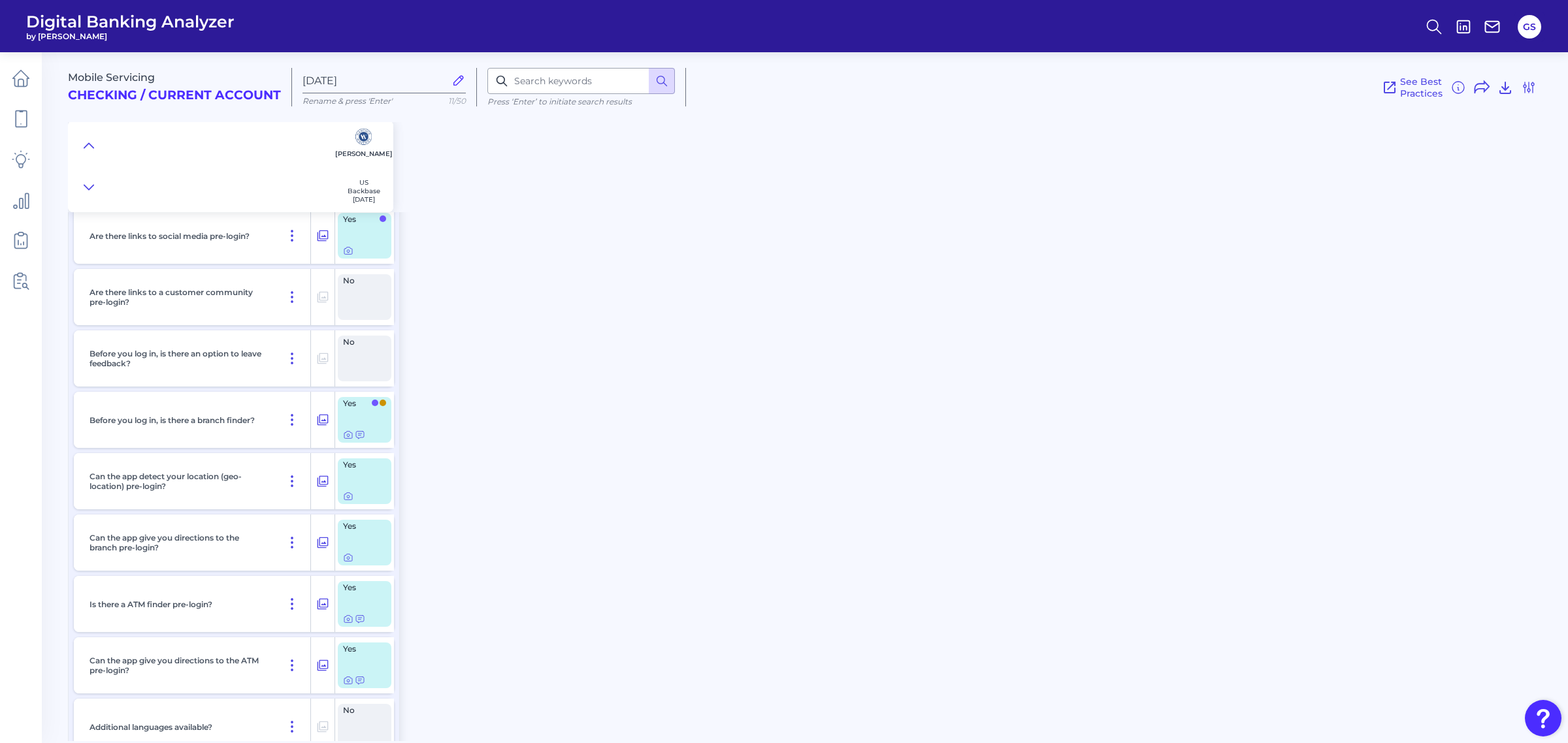
checkbox input "false"
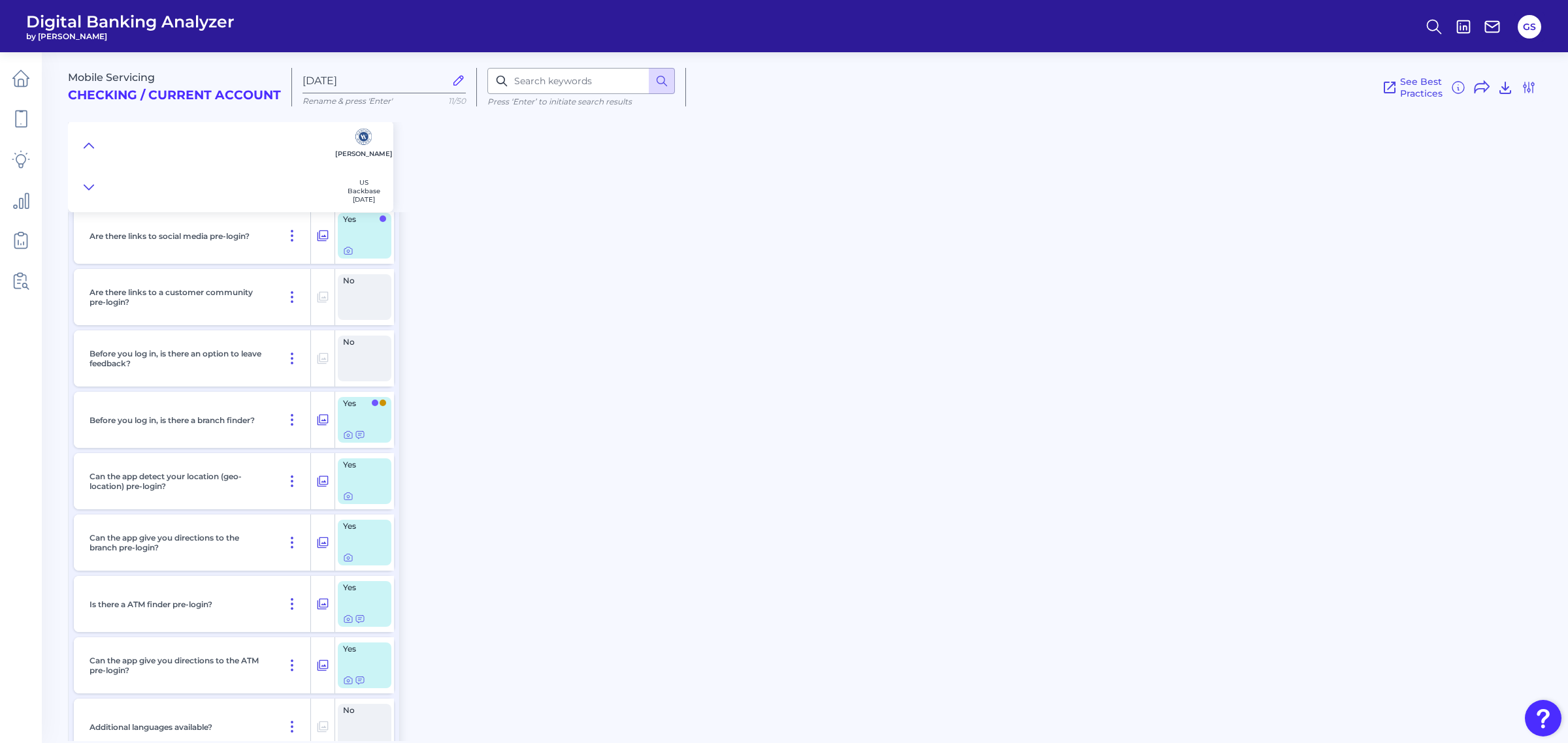
checkbox input "false"
checkbox input "true"
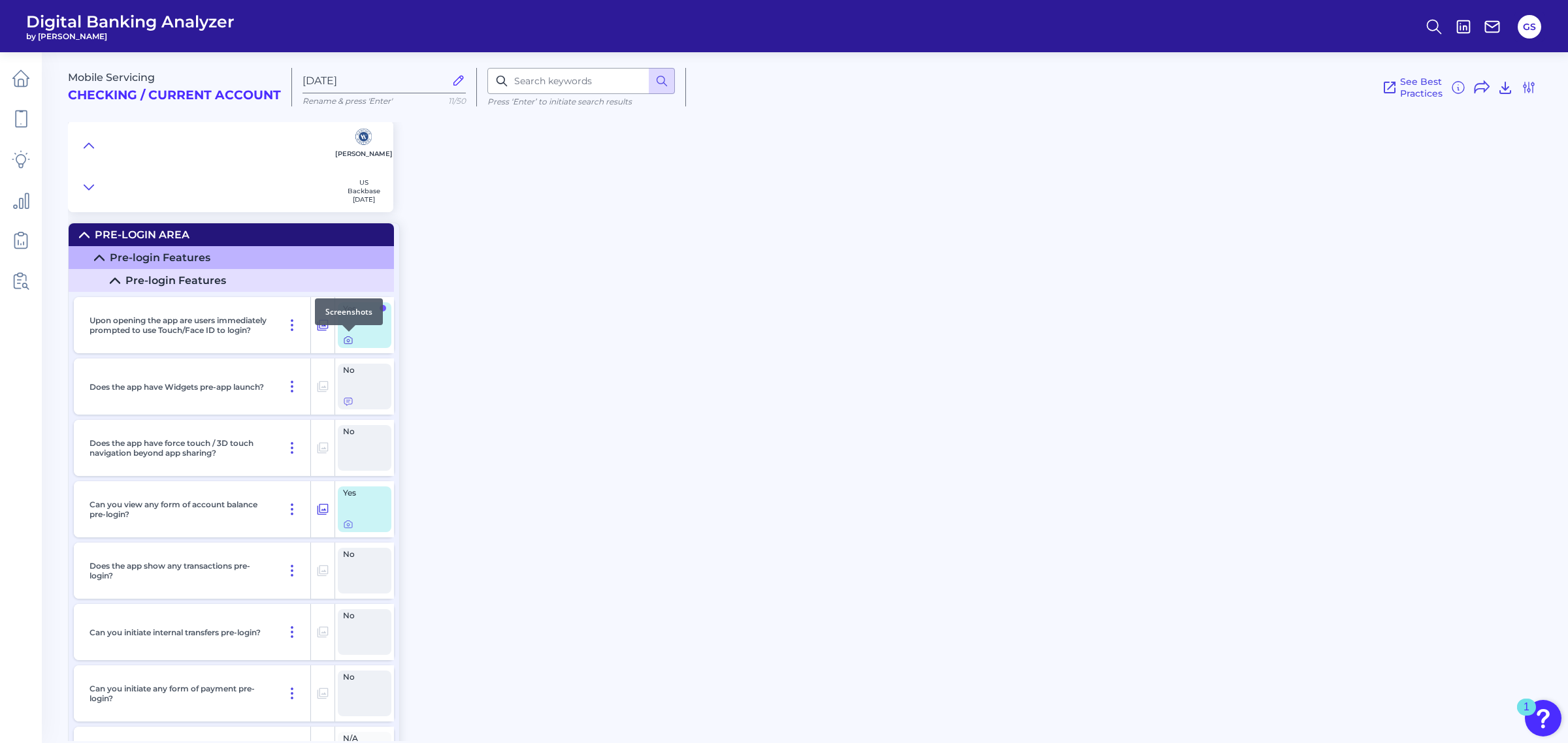
click at [349, 339] on icon at bounding box center [349, 341] width 3 height 3
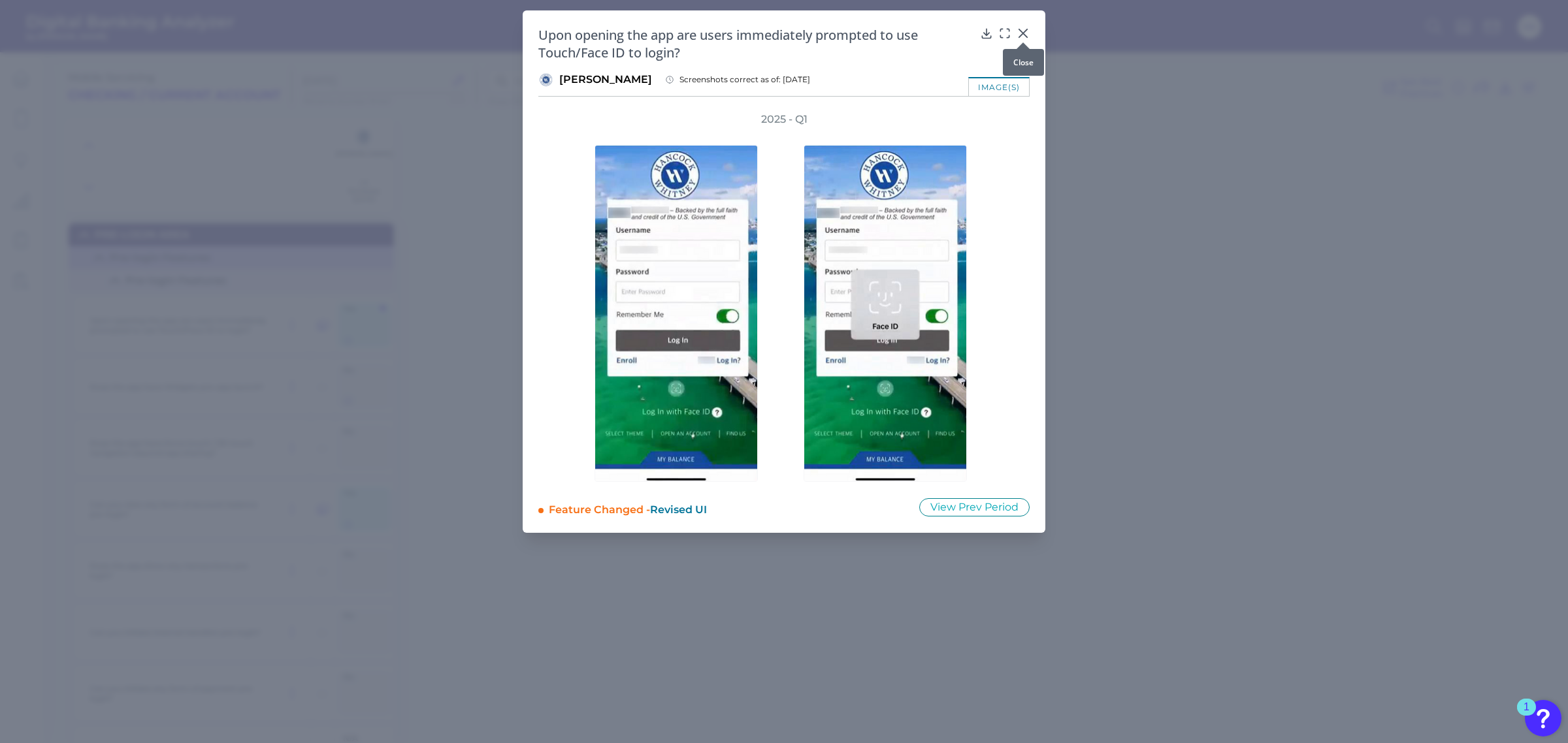
click at [1022, 34] on icon at bounding box center [1023, 33] width 13 height 13
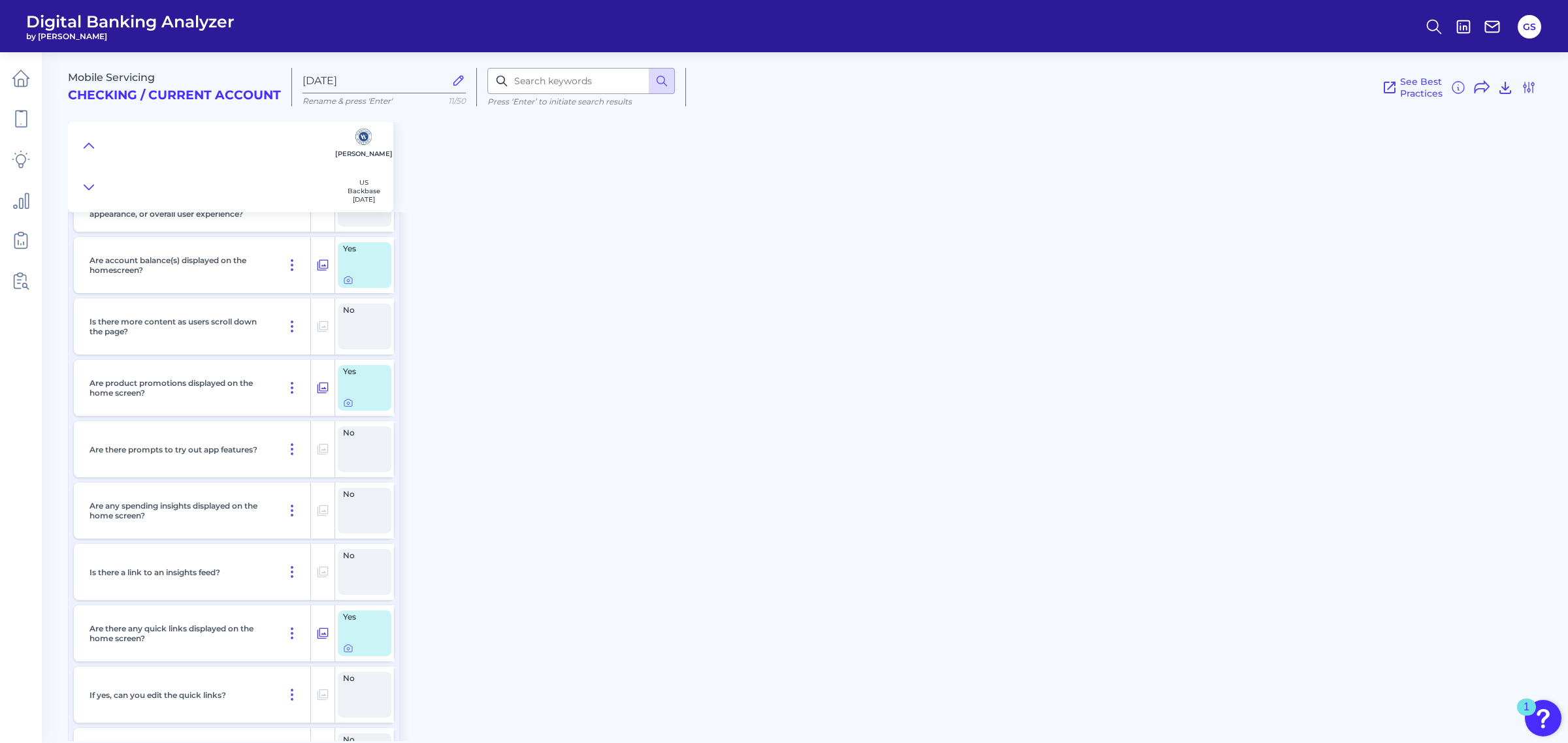
scroll to position [2367, 0]
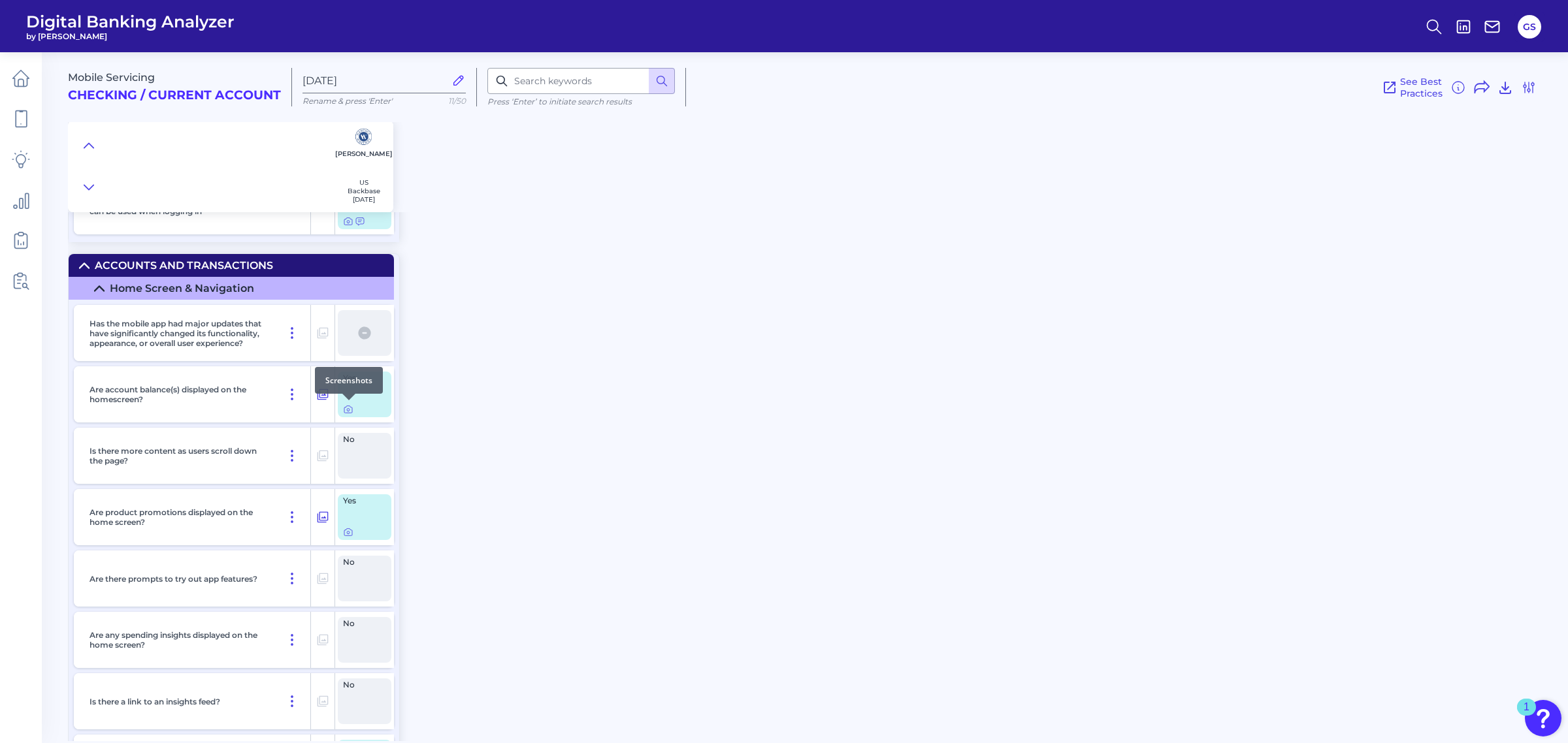
click at [345, 406] on div at bounding box center [349, 400] width 13 height 13
click at [348, 408] on icon at bounding box center [348, 409] width 10 height 10
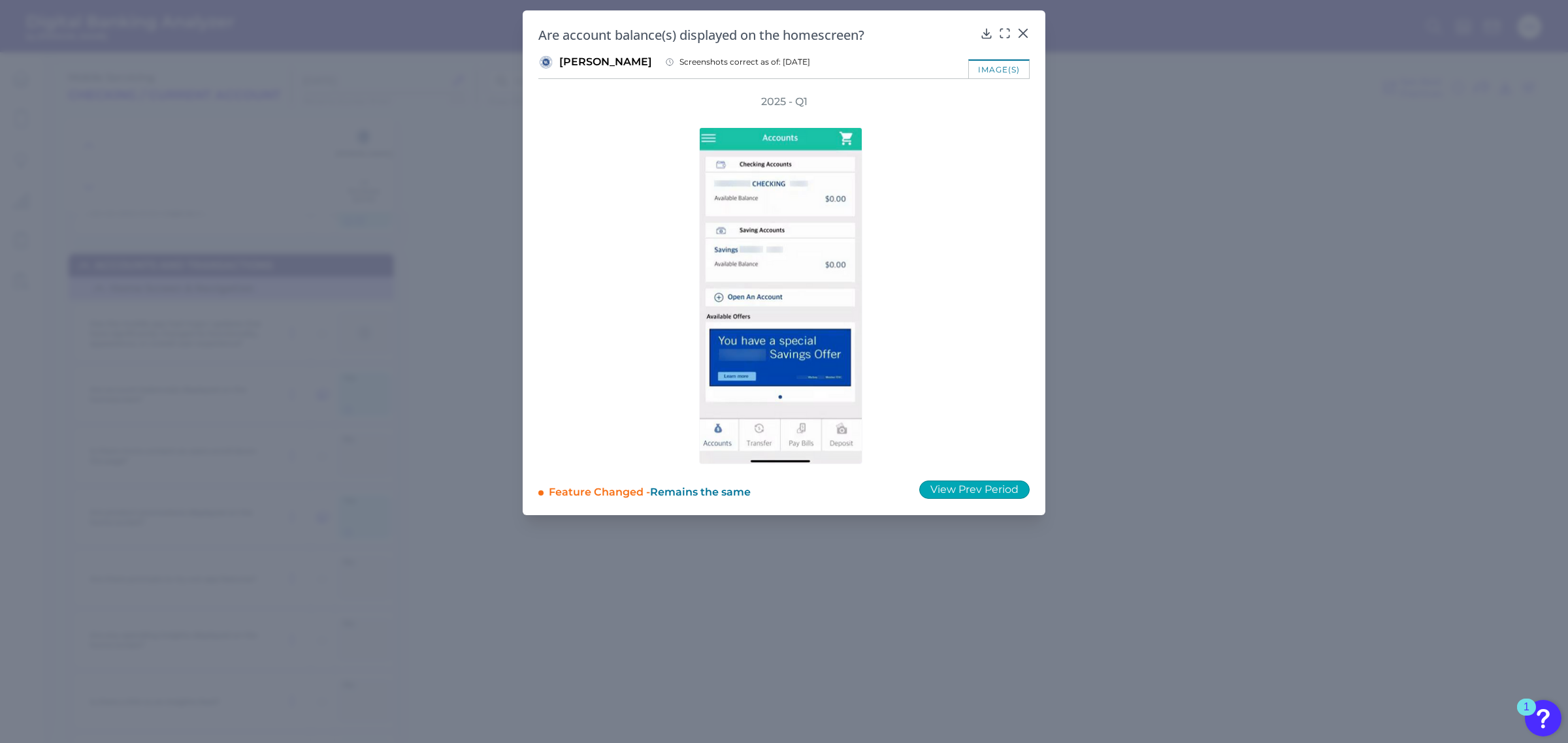
click at [966, 493] on button "View Prev Period" at bounding box center [974, 490] width 110 height 19
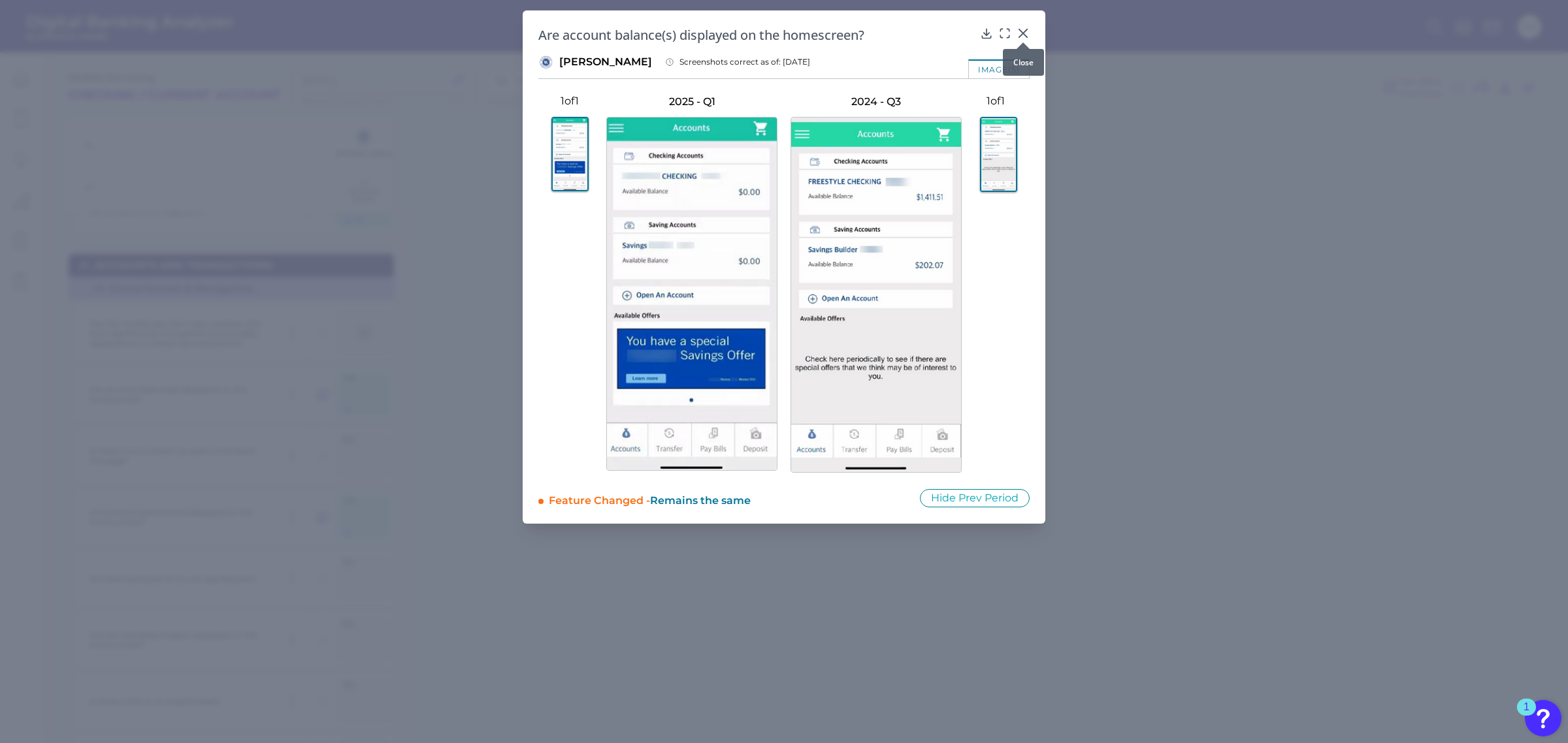
click at [1022, 30] on icon at bounding box center [1023, 33] width 13 height 13
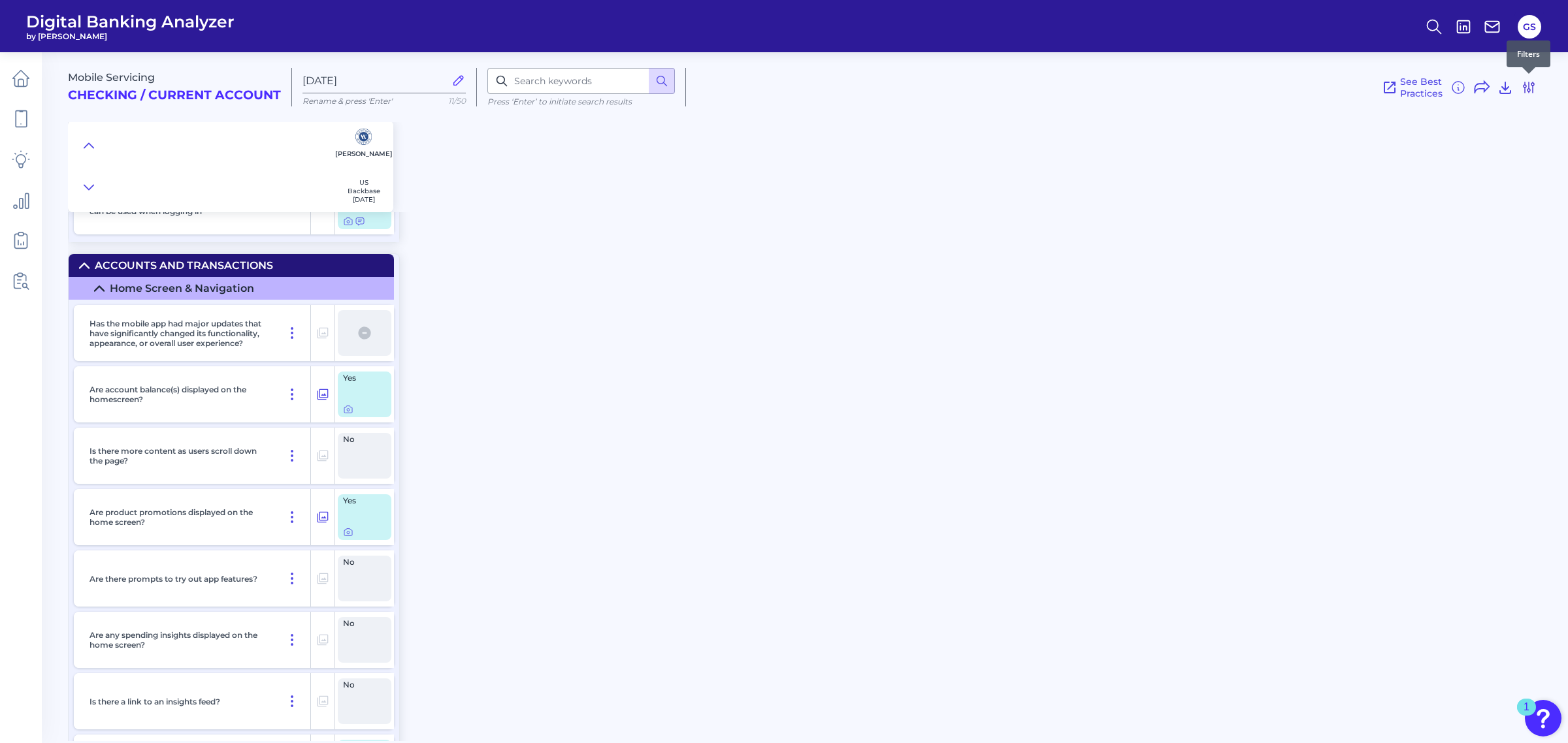
click at [1532, 85] on icon at bounding box center [1529, 87] width 10 height 10
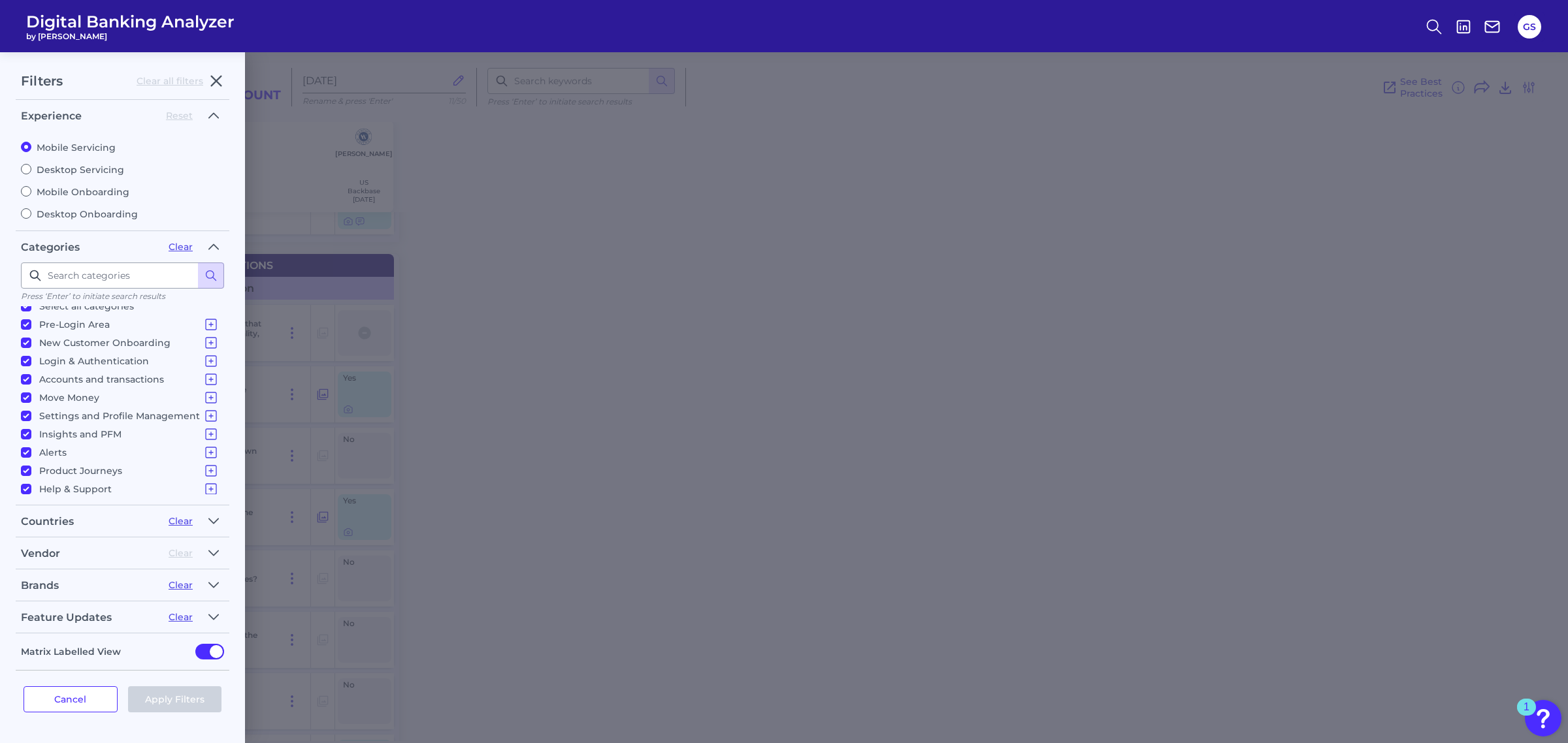
scroll to position [13, 0]
click at [90, 698] on button "Cancel" at bounding box center [70, 700] width 94 height 26
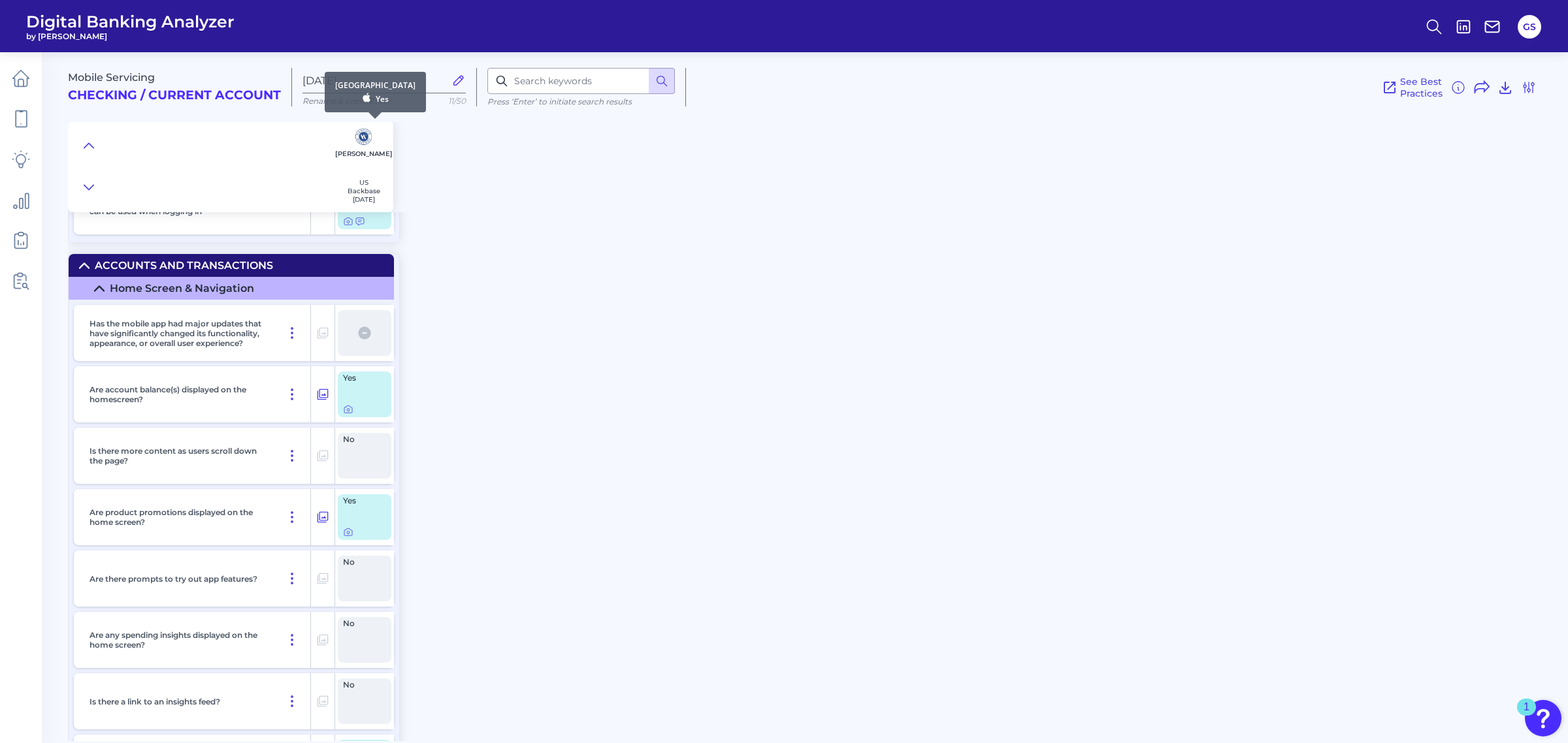
scroll to position [0, 0]
click at [1529, 83] on icon at bounding box center [1529, 87] width 16 height 16
